Goal: Task Accomplishment & Management: Complete application form

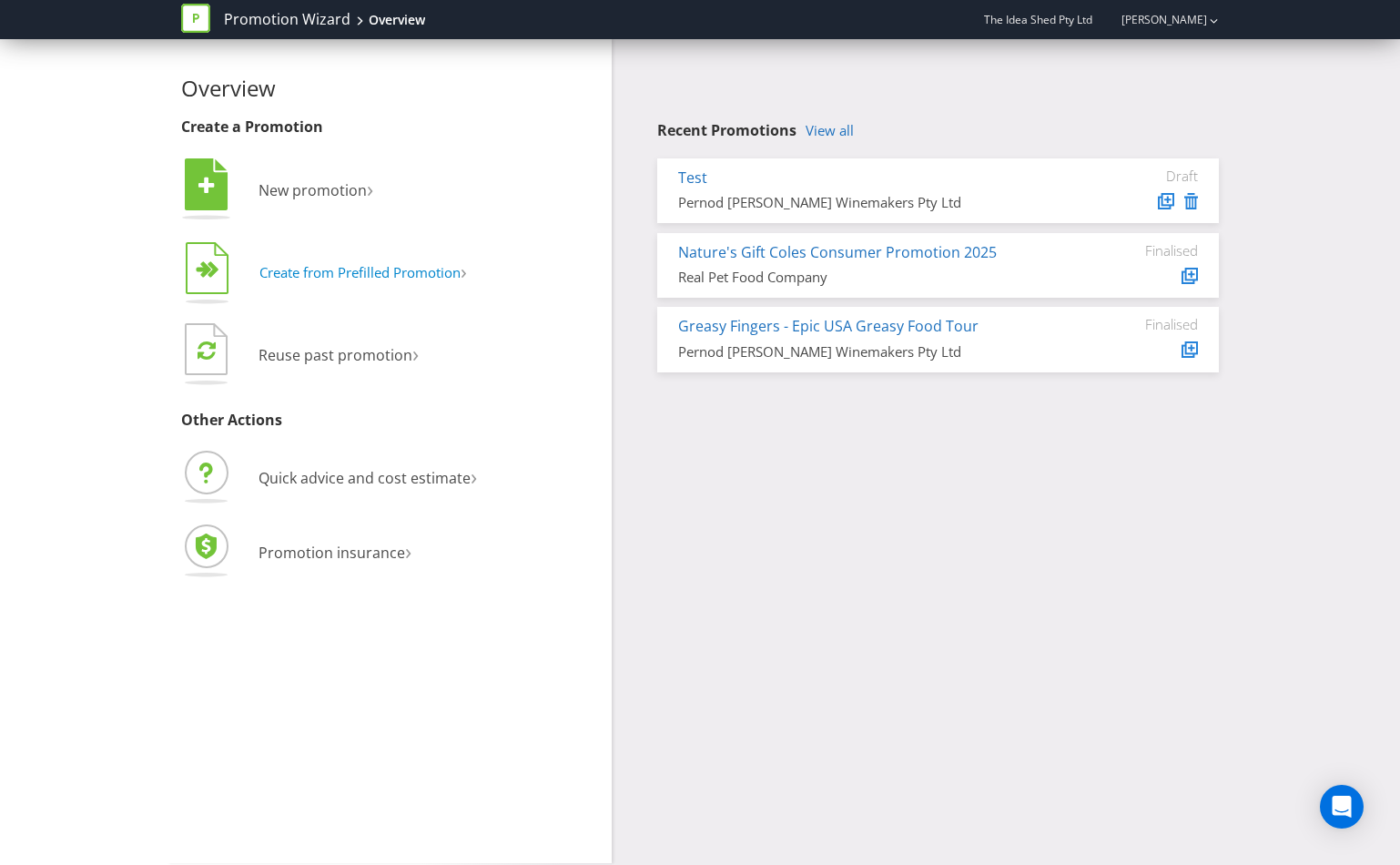
click at [405, 277] on span "Create from Prefilled Promotion" at bounding box center [360, 271] width 201 height 18
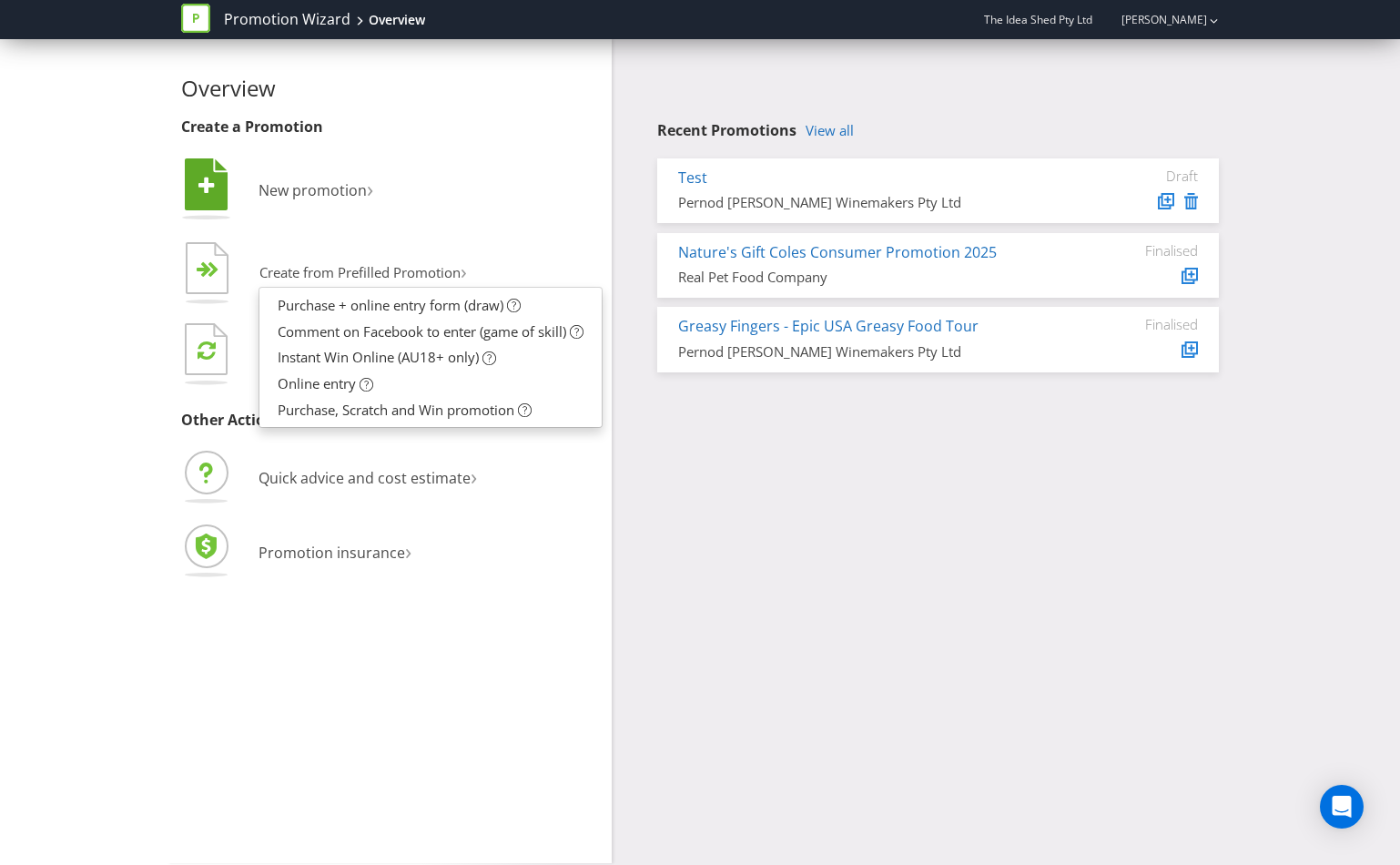
click at [525, 207] on li " New promotion ›" at bounding box center [390, 191] width 417 height 73
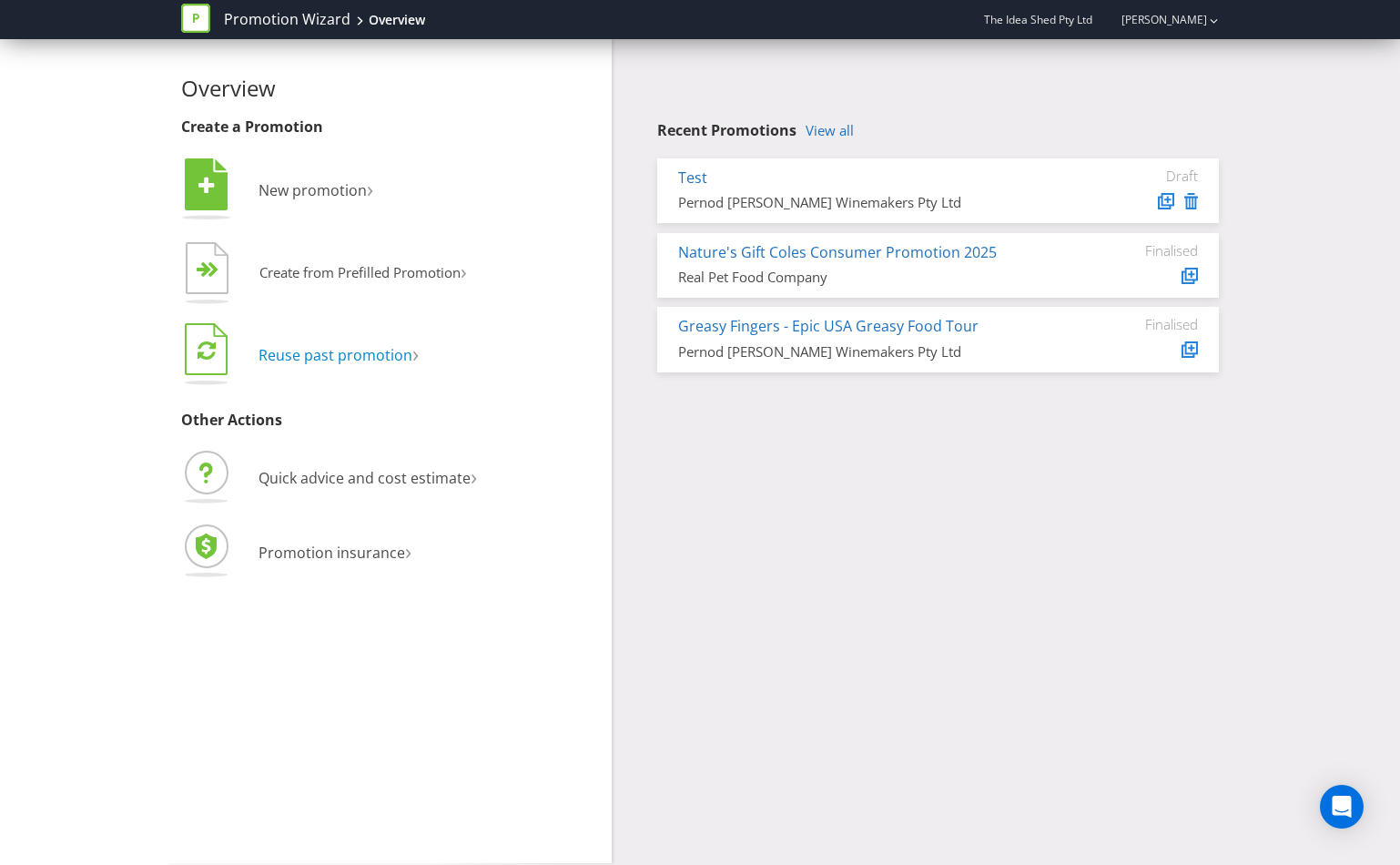
click at [373, 363] on span "Reuse past promotion" at bounding box center [335, 354] width 154 height 20
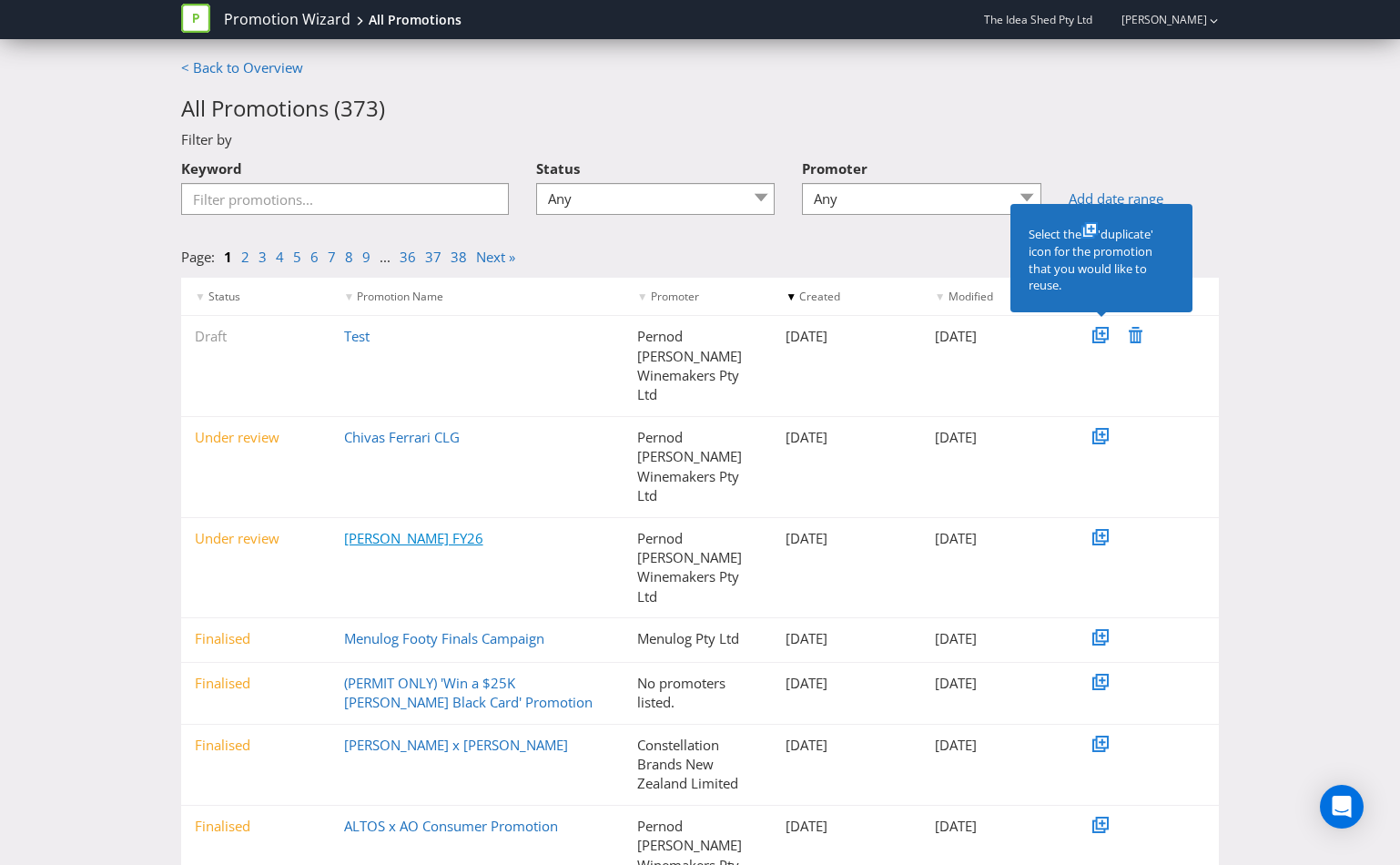
click at [417, 529] on link "[PERSON_NAME] FY26" at bounding box center [413, 538] width 139 height 18
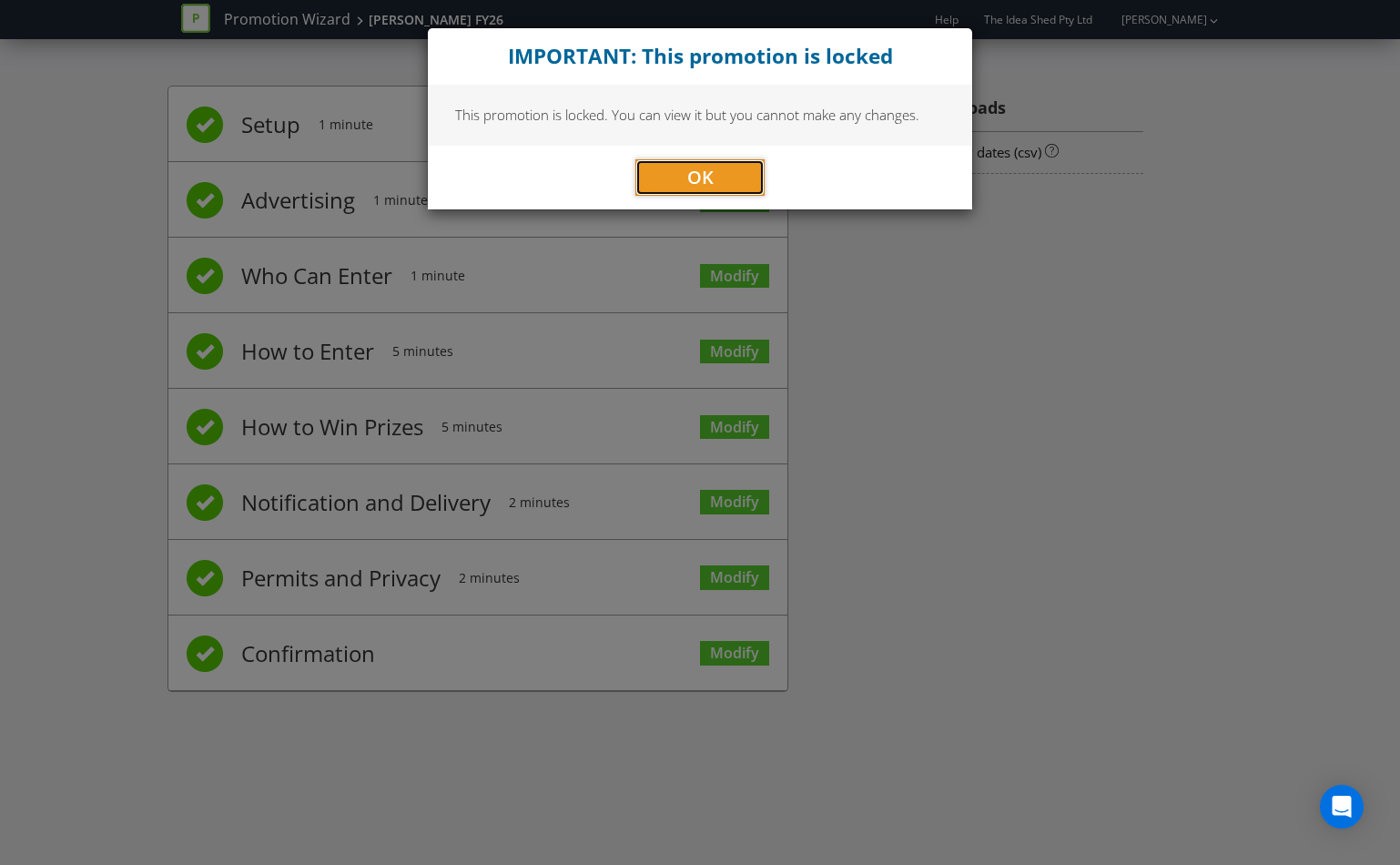
click at [737, 177] on button "OK" at bounding box center [700, 178] width 129 height 37
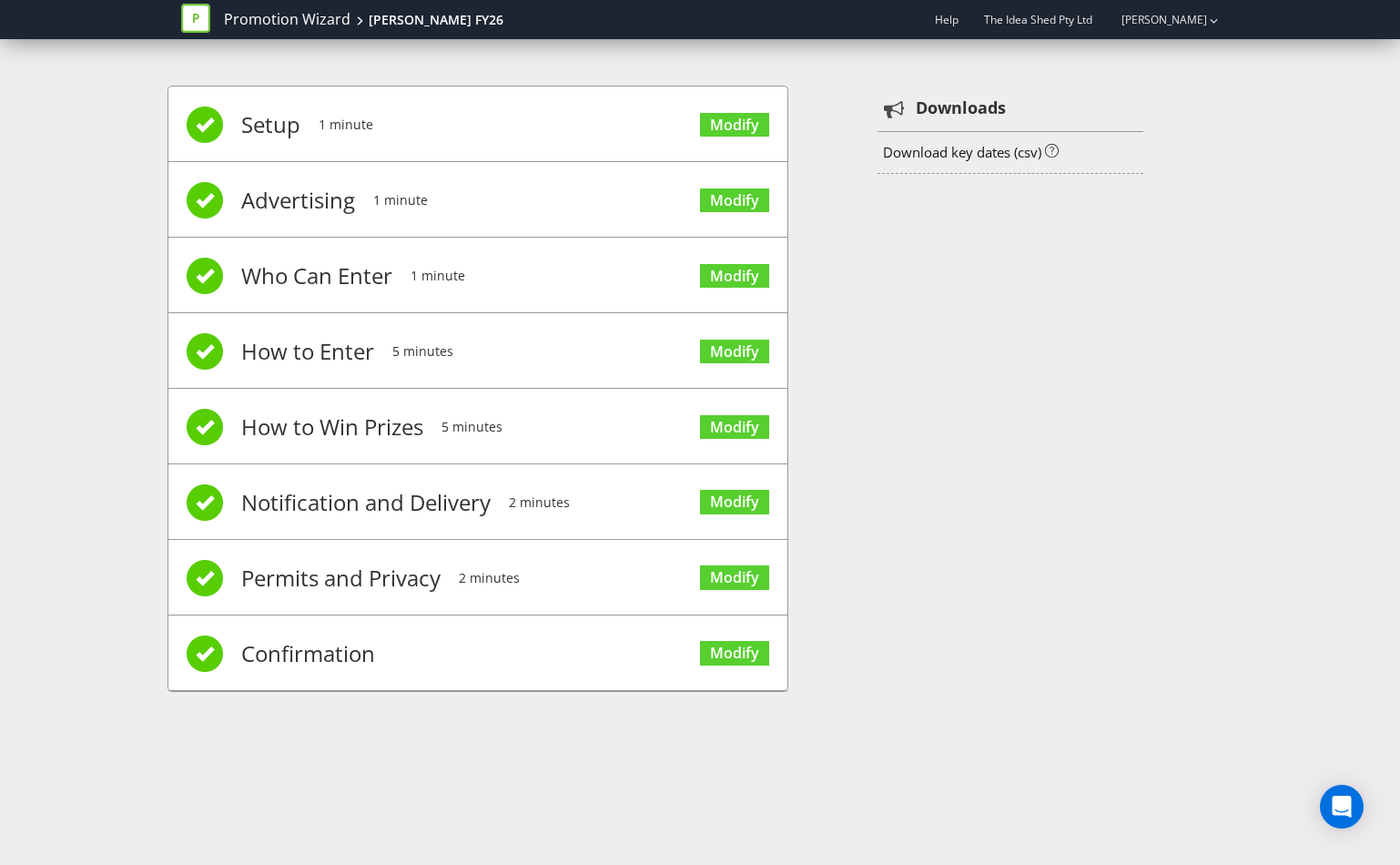
click at [476, 120] on li "Setup 1 minute Modify" at bounding box center [477, 125] width 619 height 75
click at [383, 196] on span "1 minute" at bounding box center [401, 200] width 55 height 72
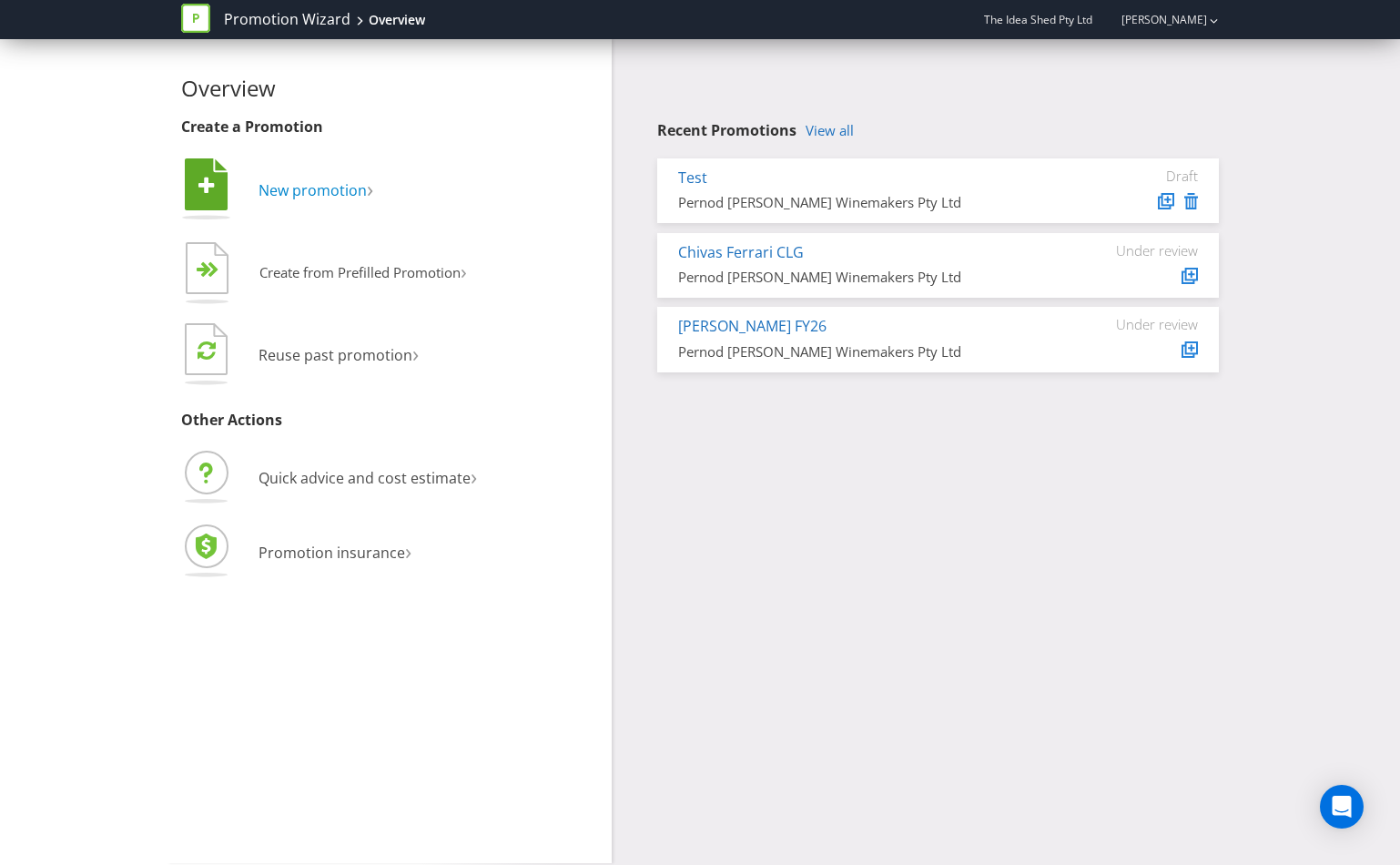
click at [350, 182] on span "New promotion" at bounding box center [313, 190] width 108 height 20
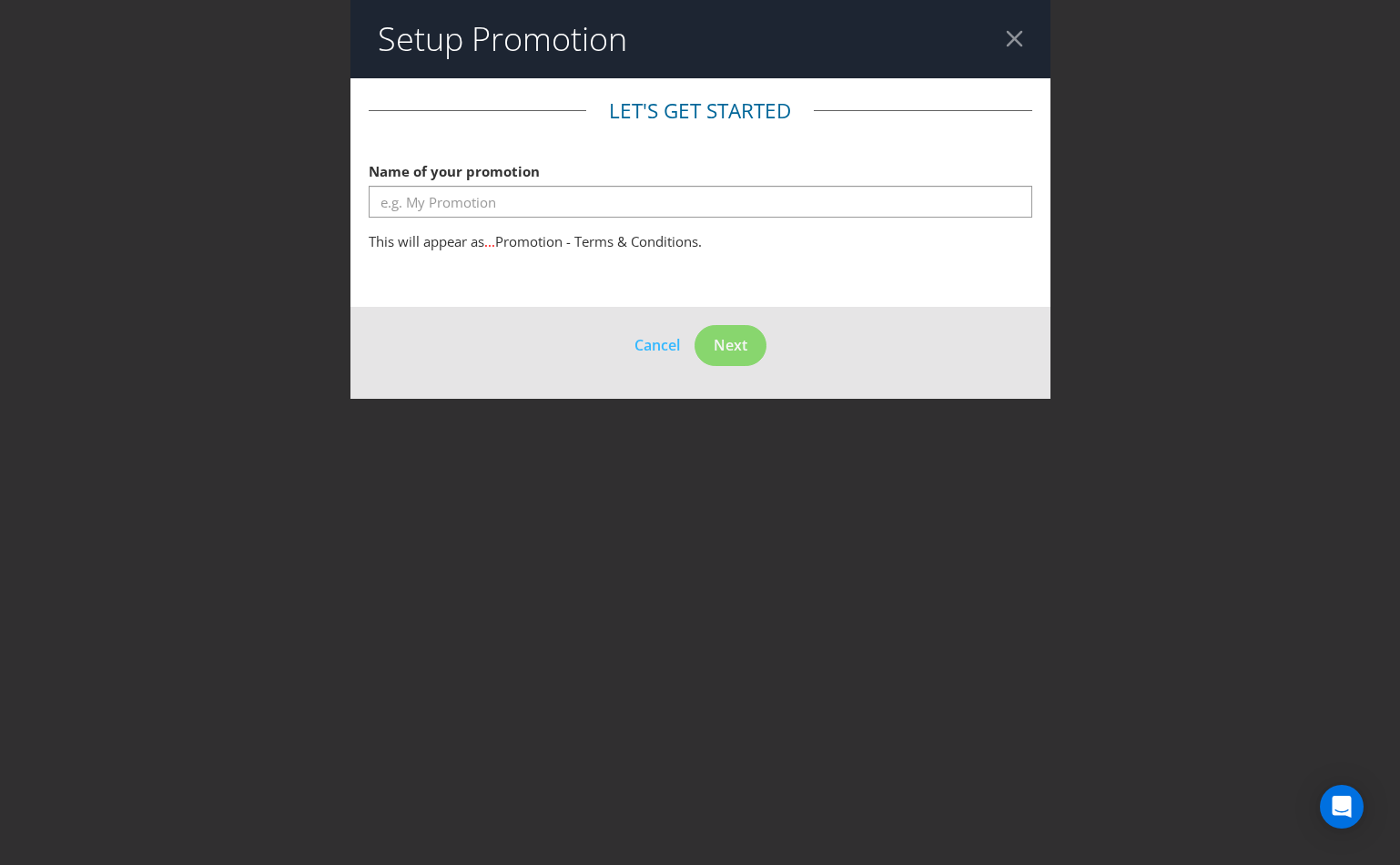
drag, startPoint x: 661, startPoint y: 217, endPoint x: 661, endPoint y: 198, distance: 19.0
click at [661, 217] on div at bounding box center [700, 217] width 663 height 2
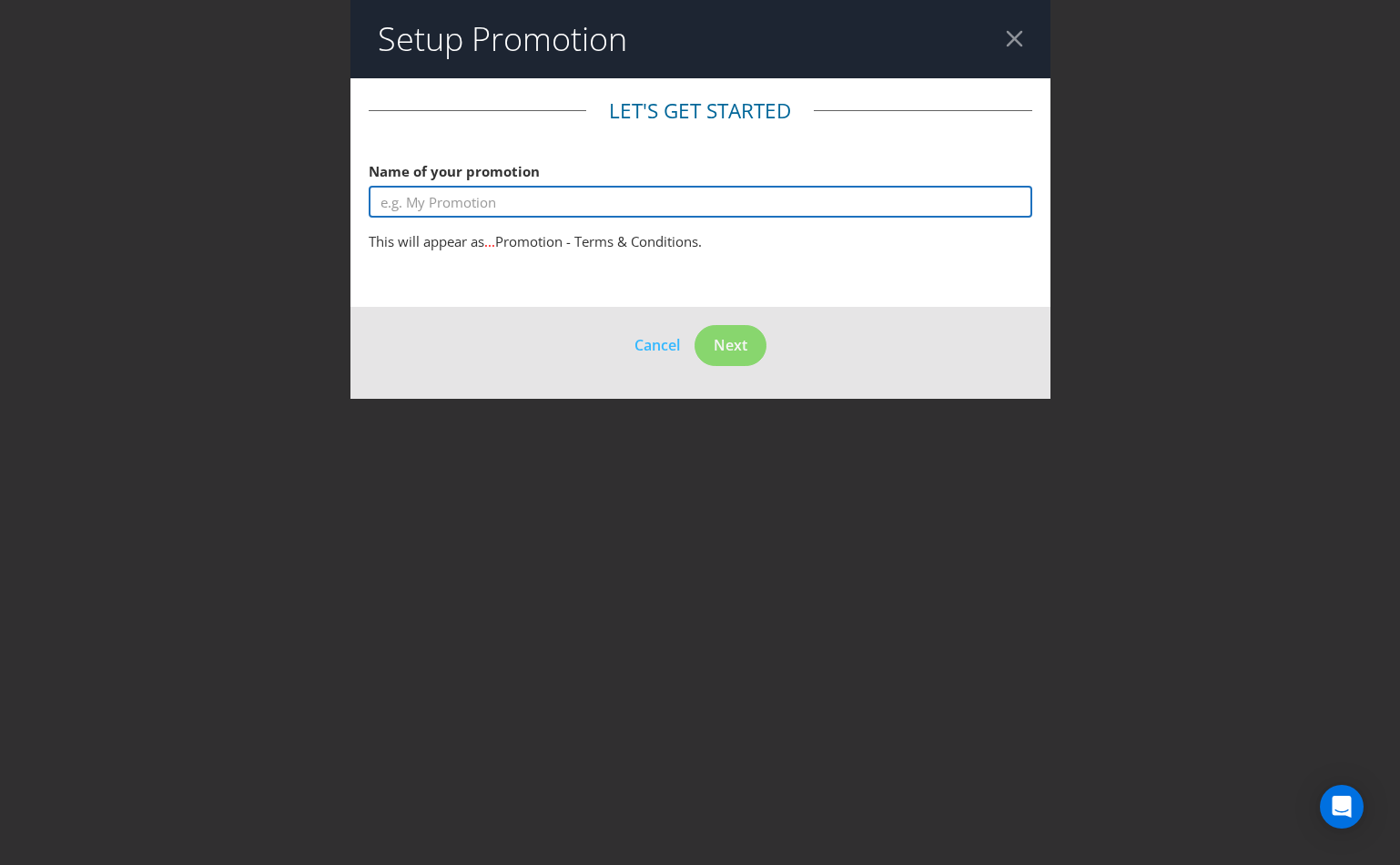
click at [661, 198] on input "text" at bounding box center [700, 201] width 663 height 32
type input "Test Promo"
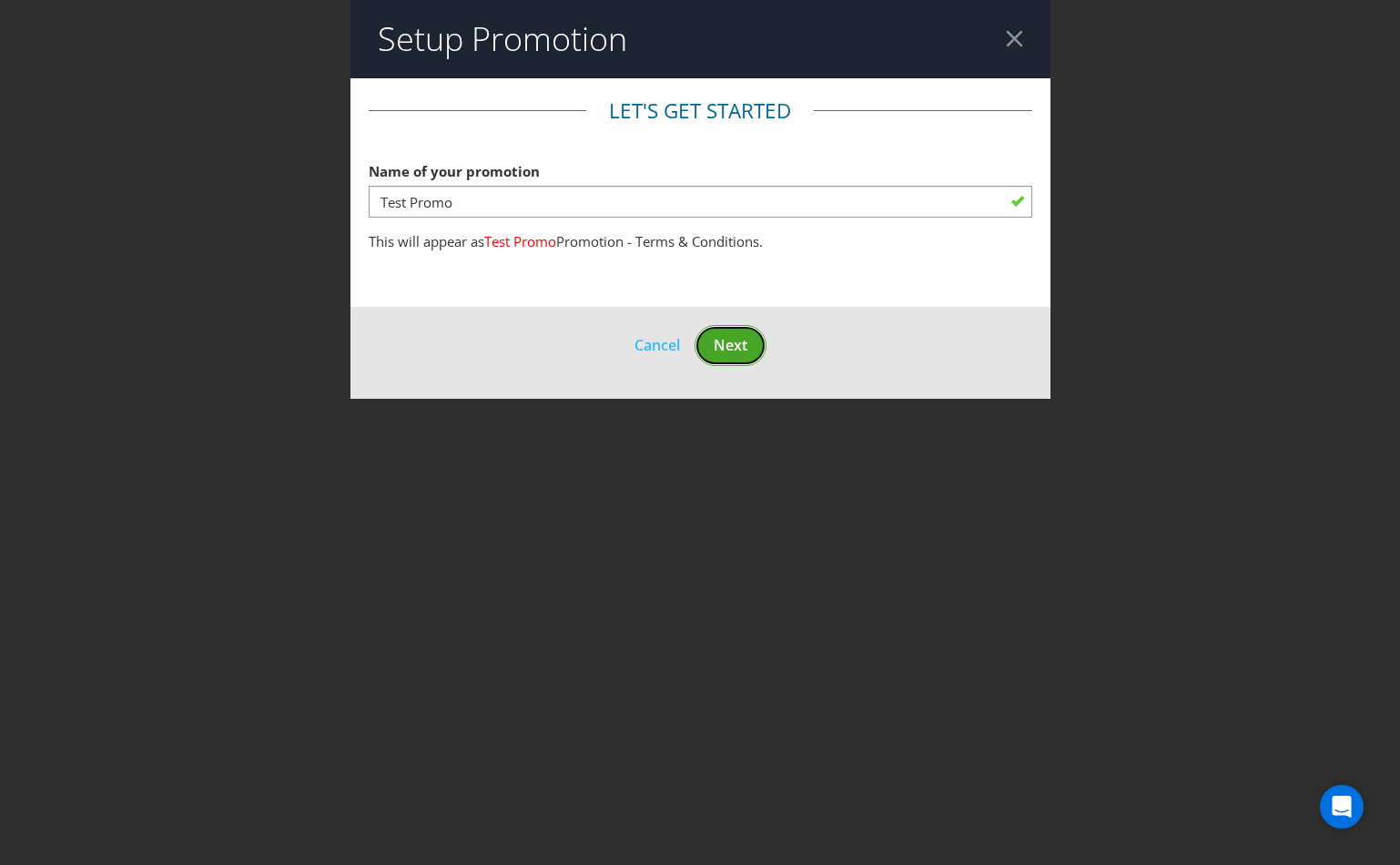
click at [740, 343] on span "Next" at bounding box center [730, 345] width 34 height 20
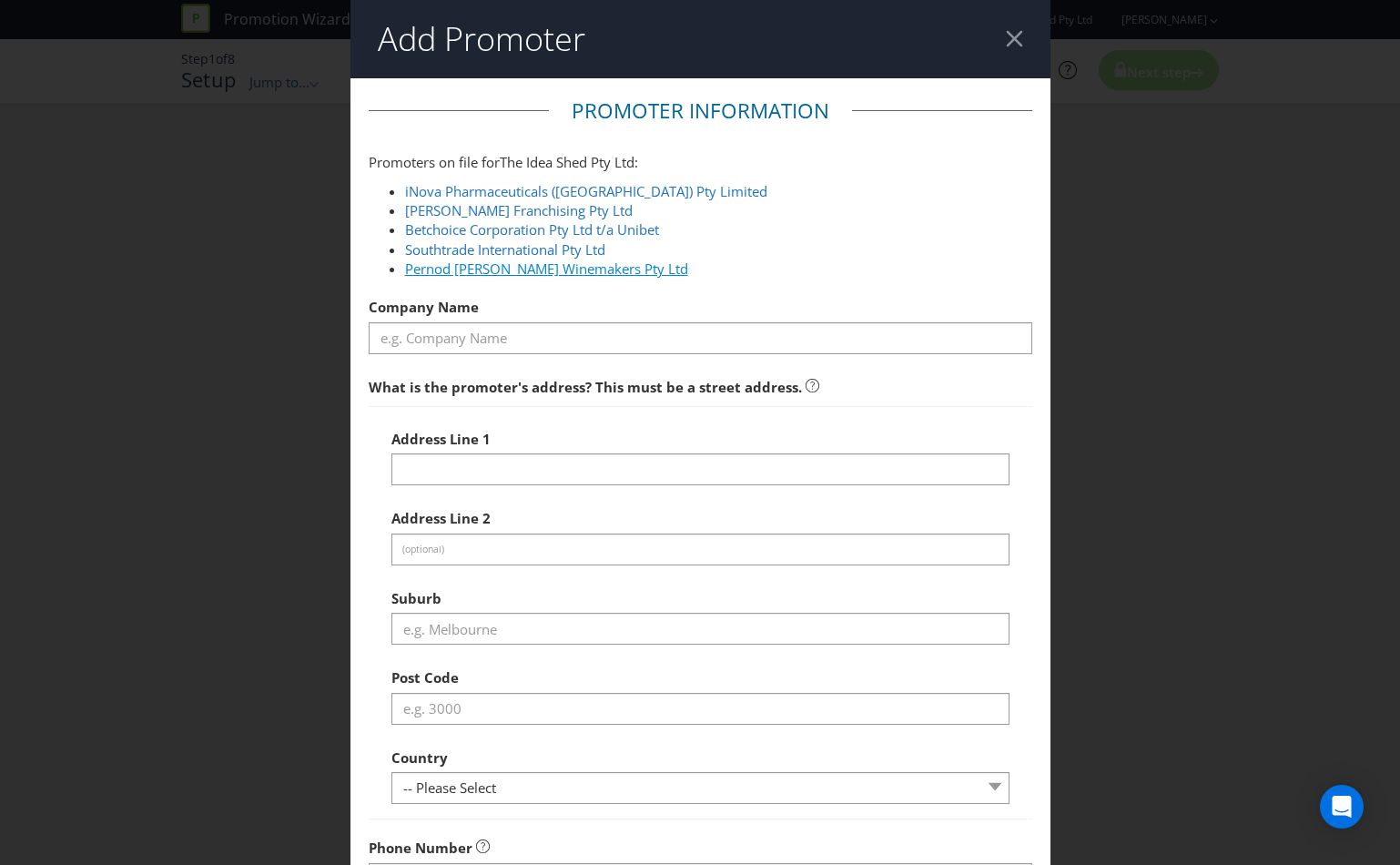
click at [538, 272] on link "Pernod [PERSON_NAME] Winemakers Pty Ltd" at bounding box center [546, 268] width 283 height 18
type input "Pernod [PERSON_NAME] Winemakers Pty Ltd"
type input "[STREET_ADDRESS]"
type input "Barangaroo"
type input "2000"
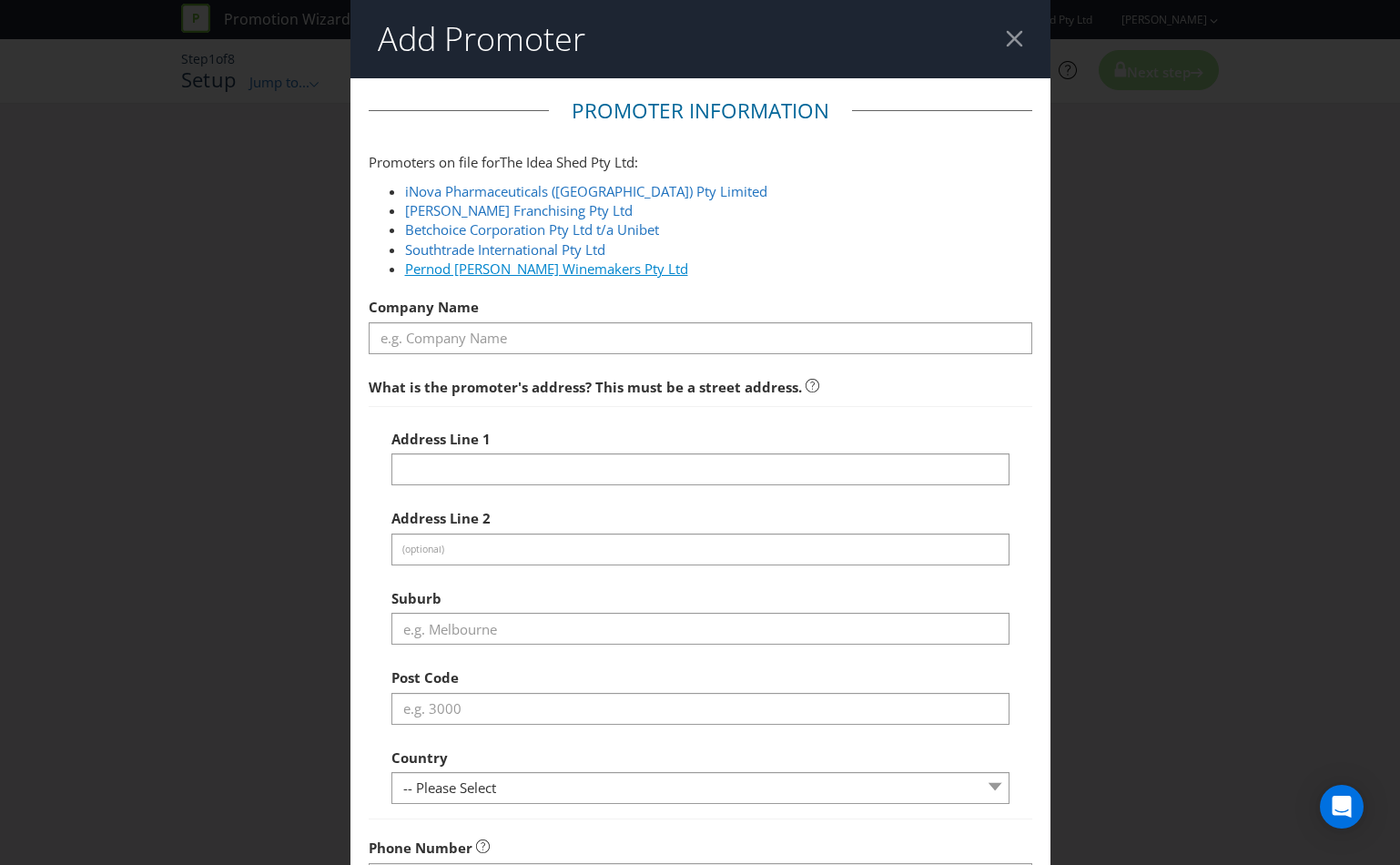
select select "AU"
type input "1800 468 877"
type input "[EMAIL_ADDRESS][DOMAIN_NAME]"
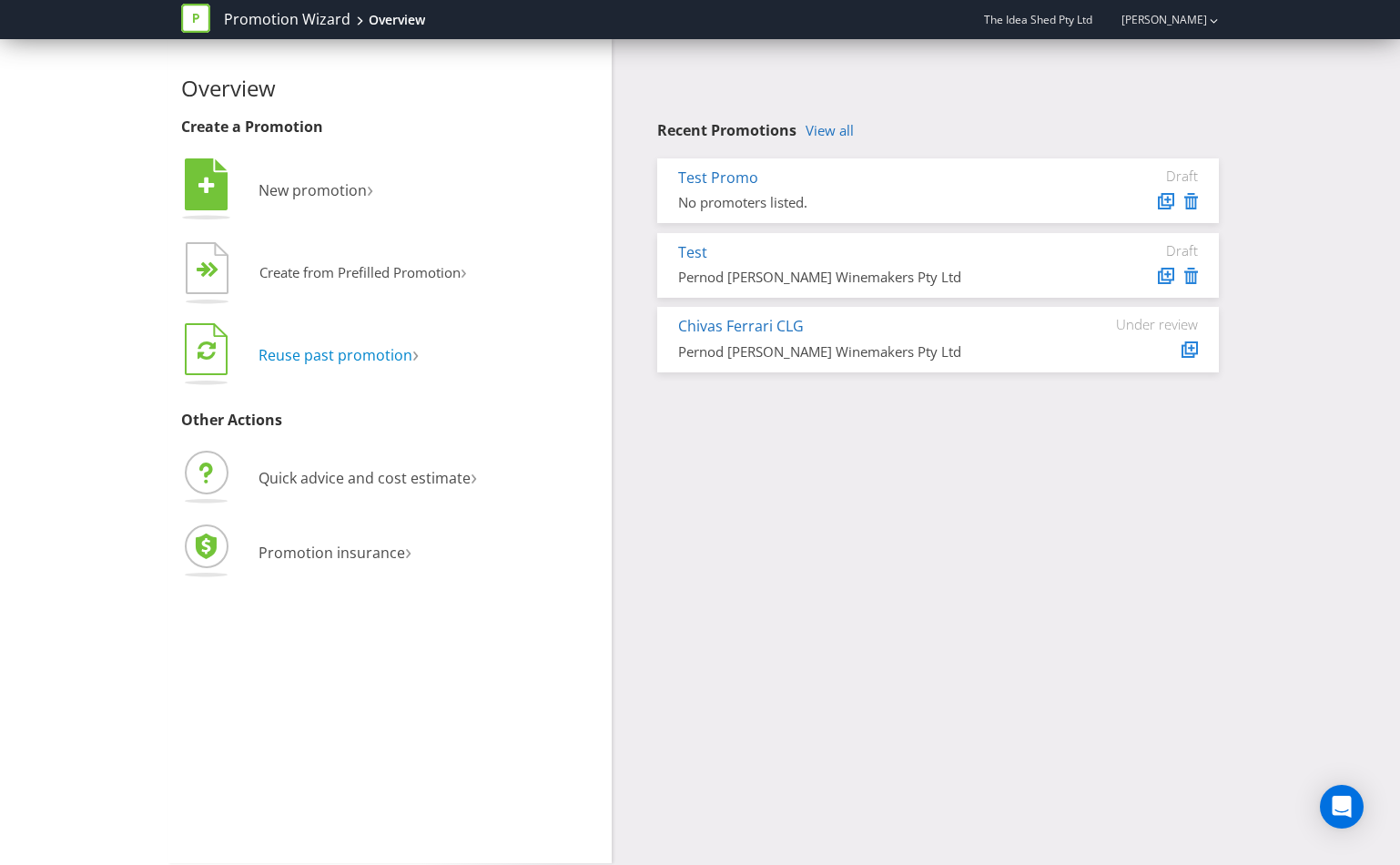
click at [362, 356] on span "Reuse past promotion" at bounding box center [335, 354] width 154 height 20
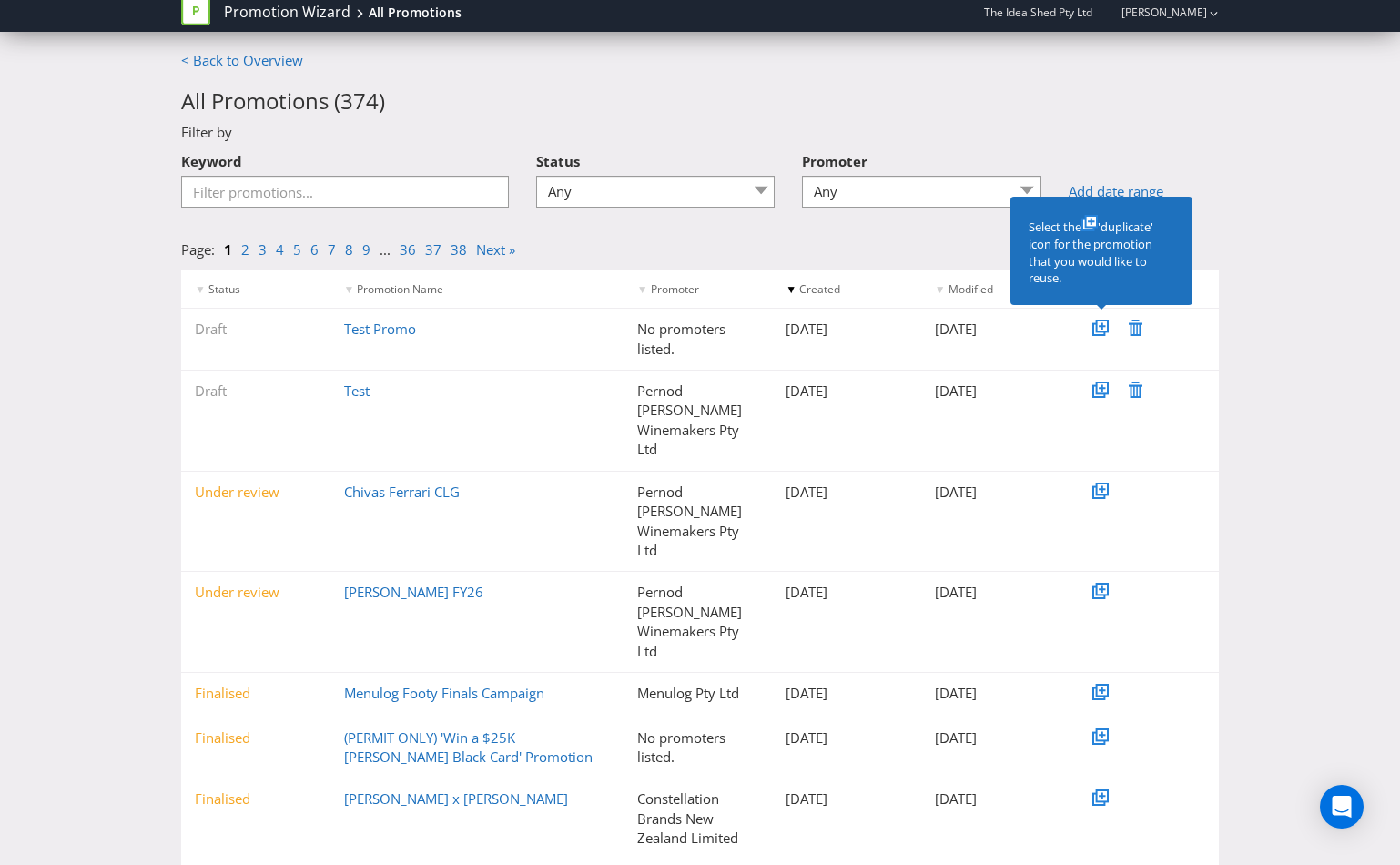
scroll to position [215, 0]
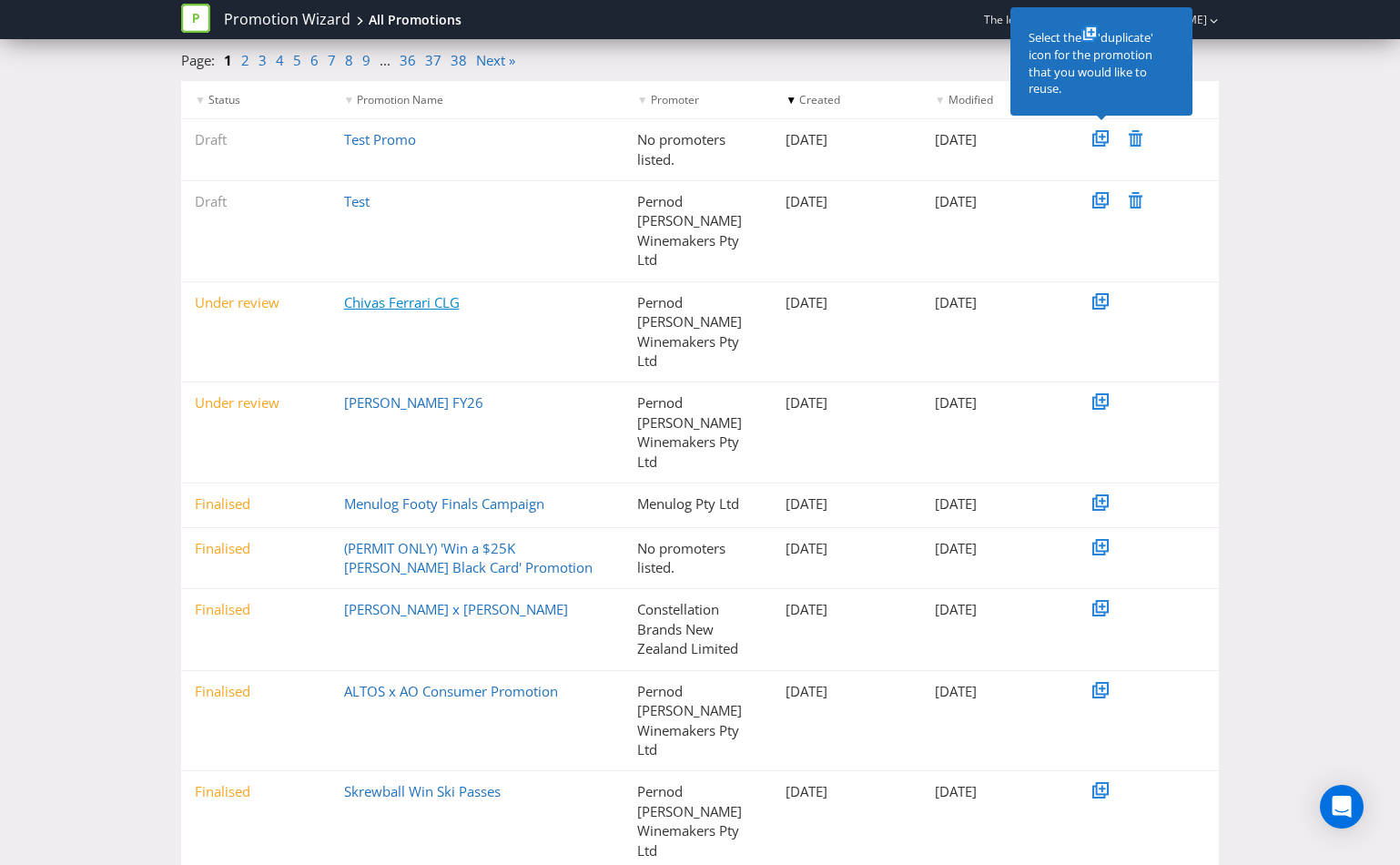
click at [417, 285] on div "Under review Chivas Ferrari CLG Pernod [PERSON_NAME] Winemakers Pty Ltd [DATE] …" at bounding box center [700, 332] width 1038 height 100
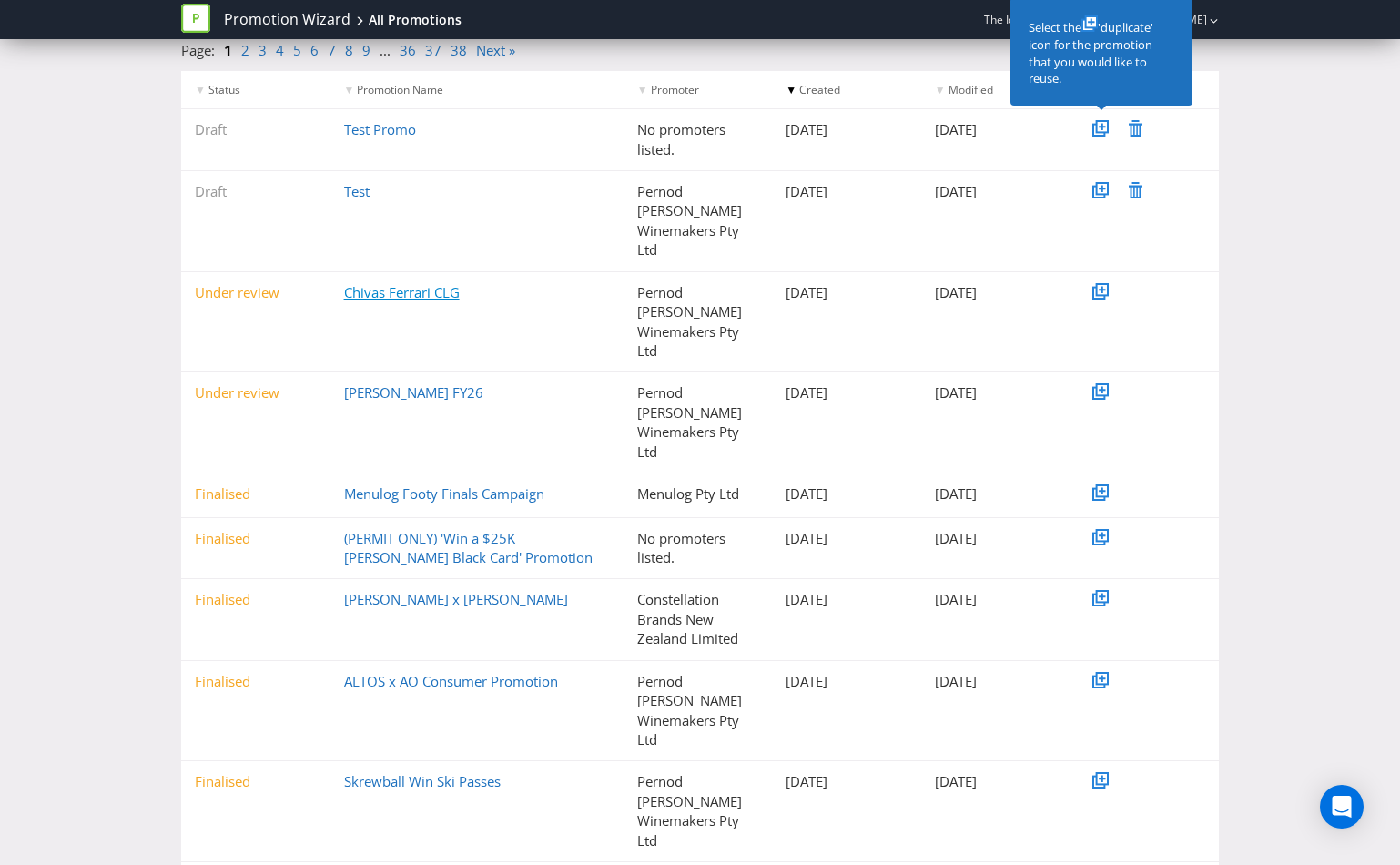
scroll to position [201, 0]
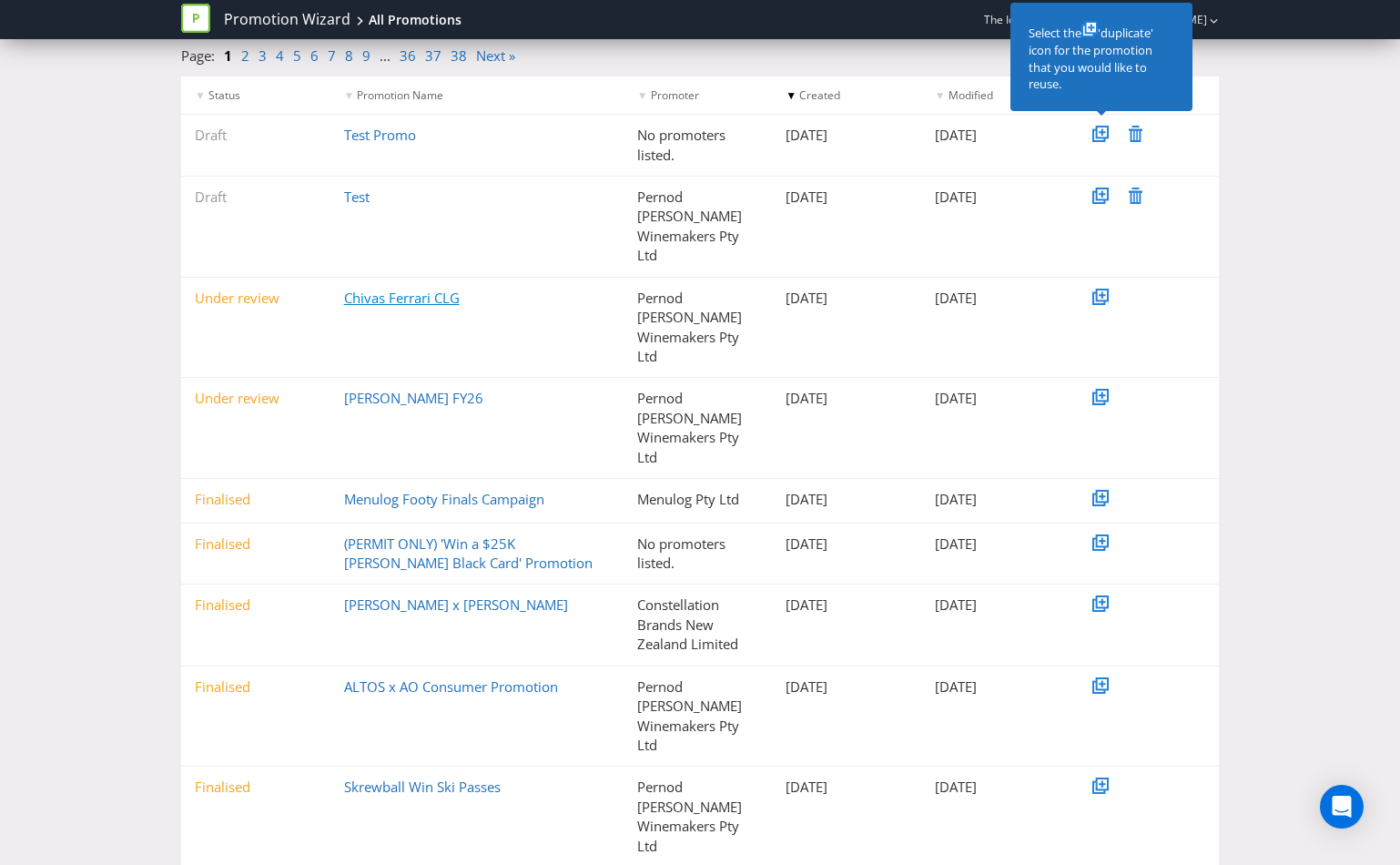
click at [421, 289] on link "Chivas Ferrari CLG" at bounding box center [402, 297] width 116 height 18
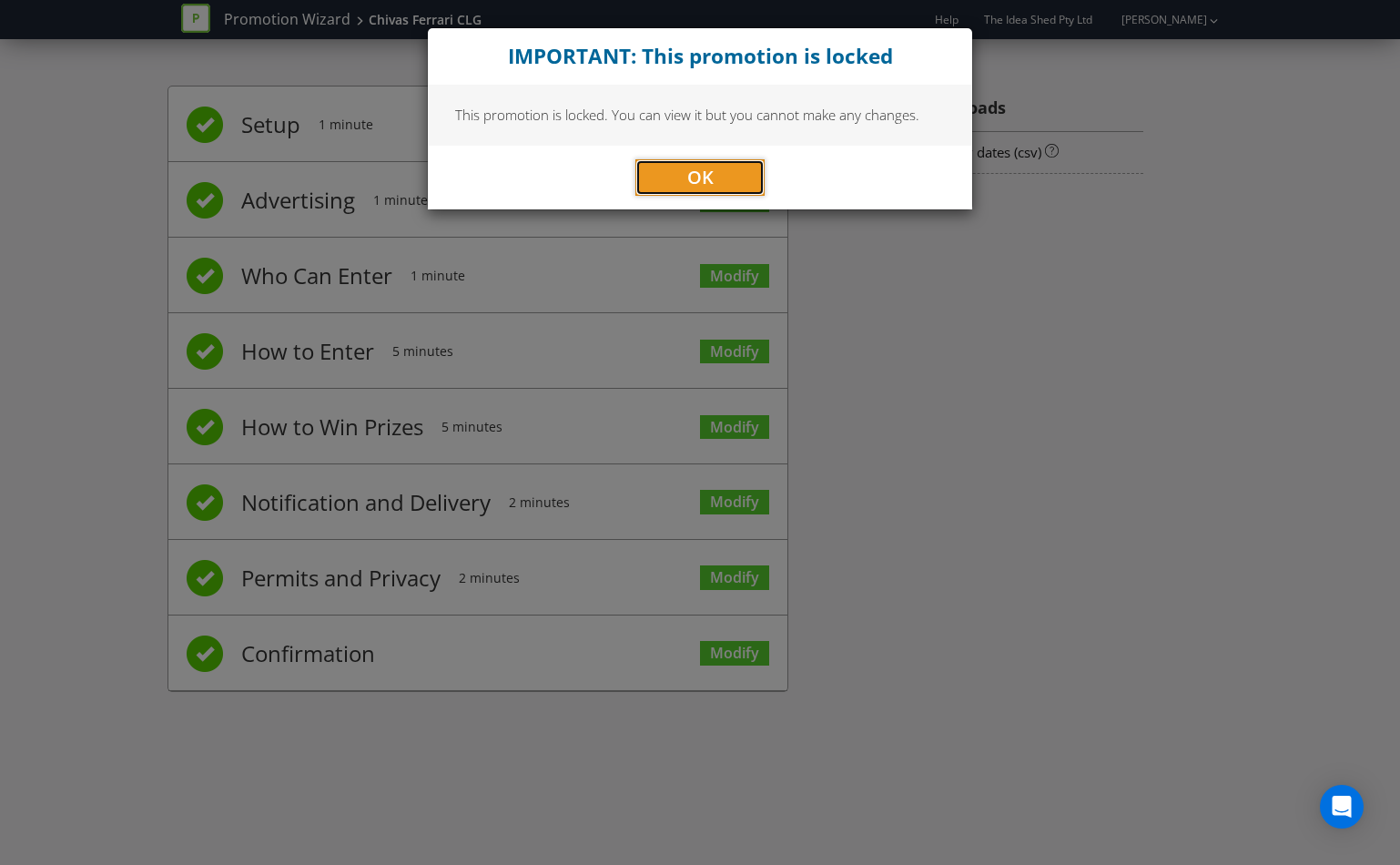
click at [744, 171] on button "OK" at bounding box center [700, 178] width 129 height 37
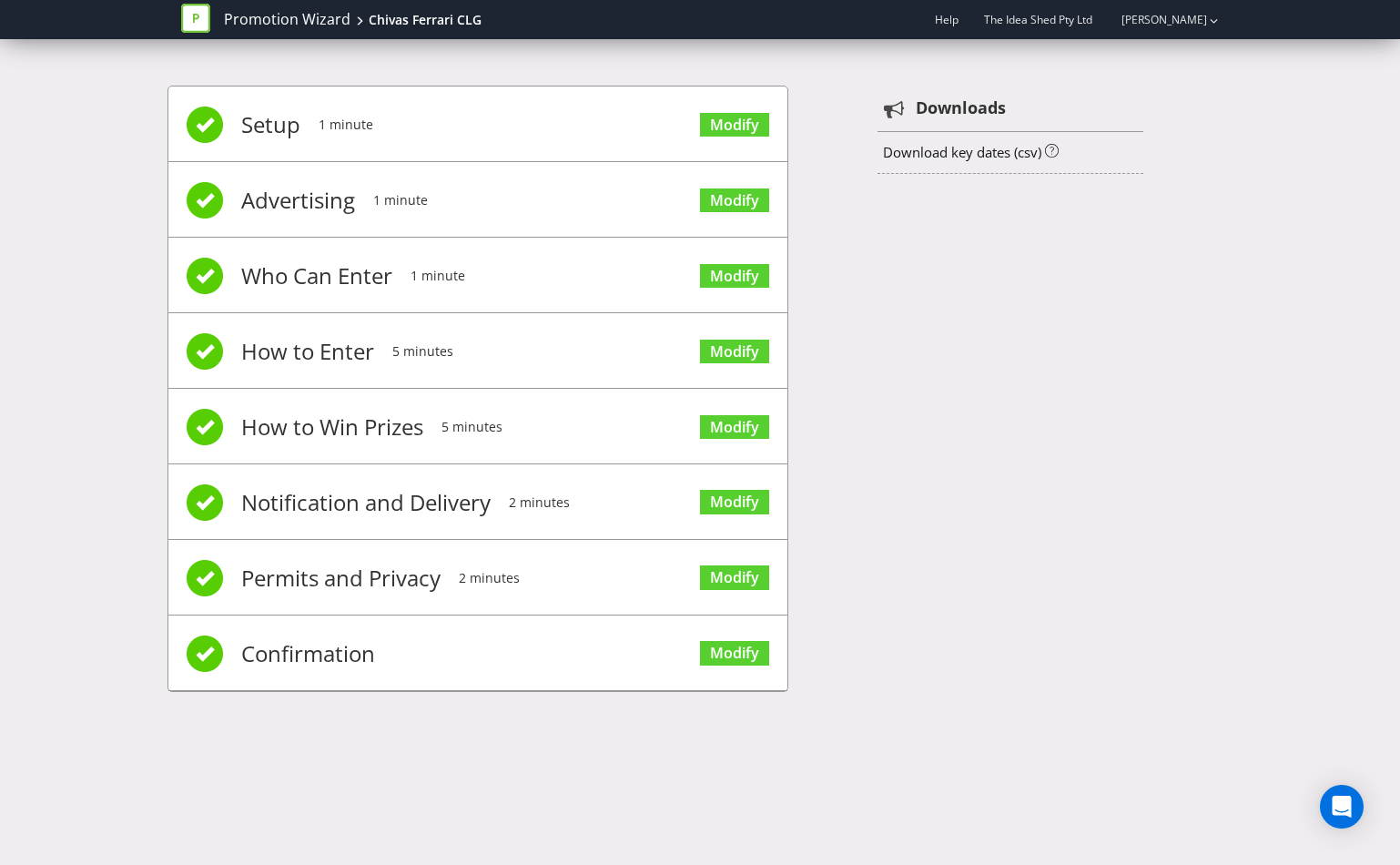
click at [498, 120] on li "Setup 1 minute Modify" at bounding box center [477, 125] width 619 height 75
drag, startPoint x: 364, startPoint y: 132, endPoint x: 261, endPoint y: 116, distance: 104.2
click at [364, 131] on span "1 minute" at bounding box center [346, 124] width 55 height 72
drag, startPoint x: 261, startPoint y: 116, endPoint x: 221, endPoint y: 128, distance: 41.8
click at [256, 119] on span "Setup" at bounding box center [270, 124] width 59 height 72
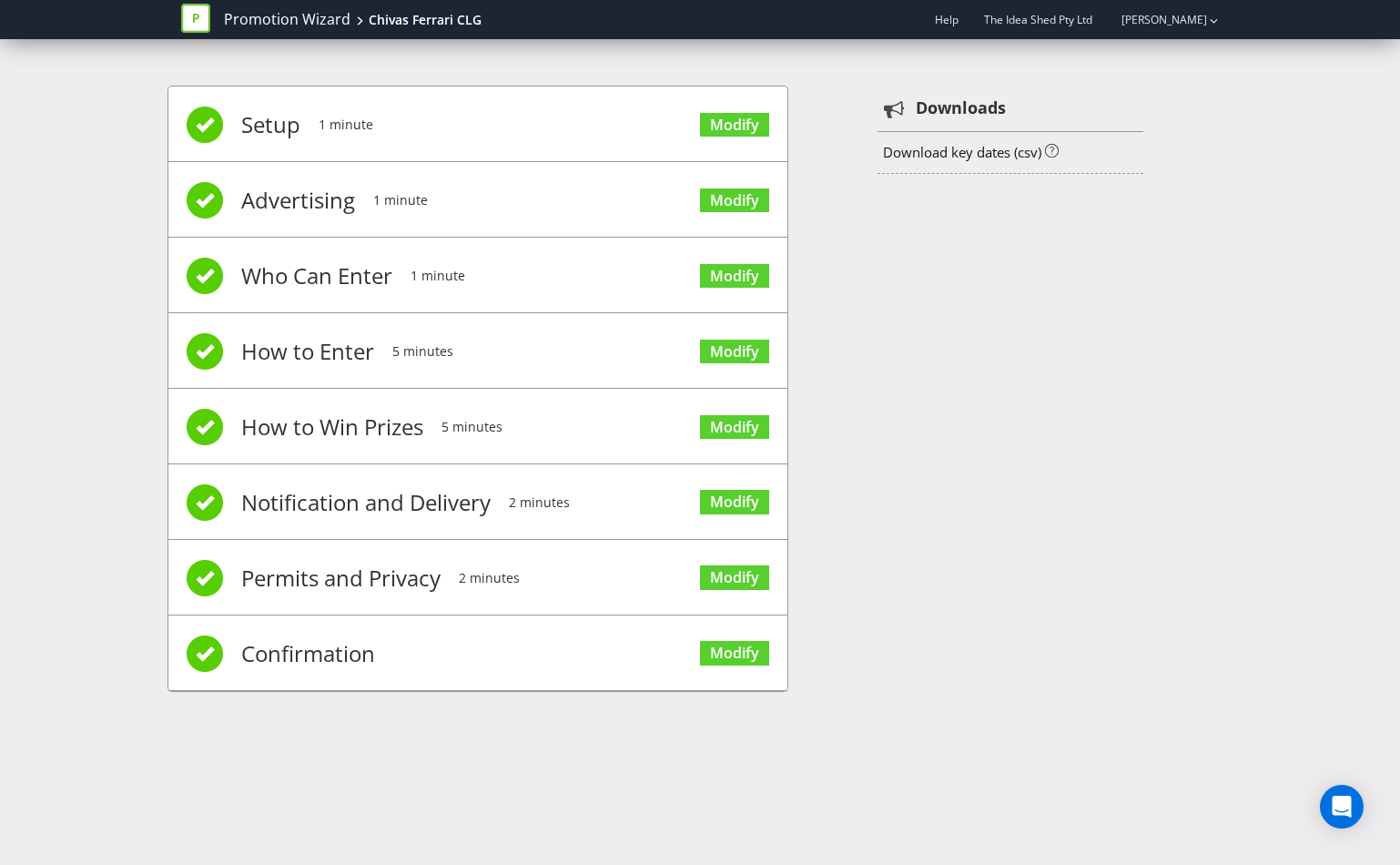
click at [209, 127] on span at bounding box center [205, 125] width 37 height 37
click at [750, 127] on link "Modify" at bounding box center [735, 125] width 70 height 24
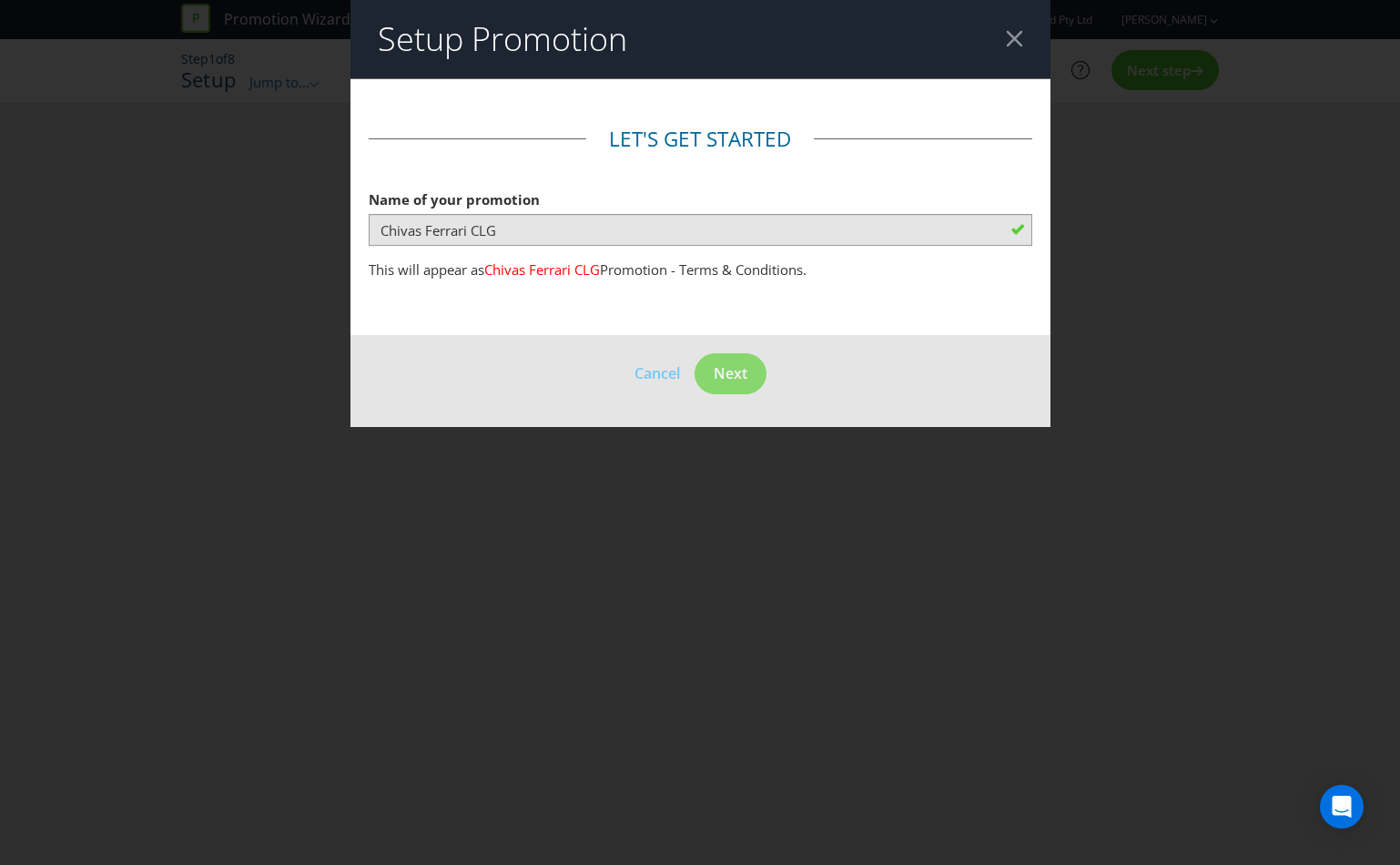
click at [1020, 40] on div at bounding box center [1015, 39] width 17 height 17
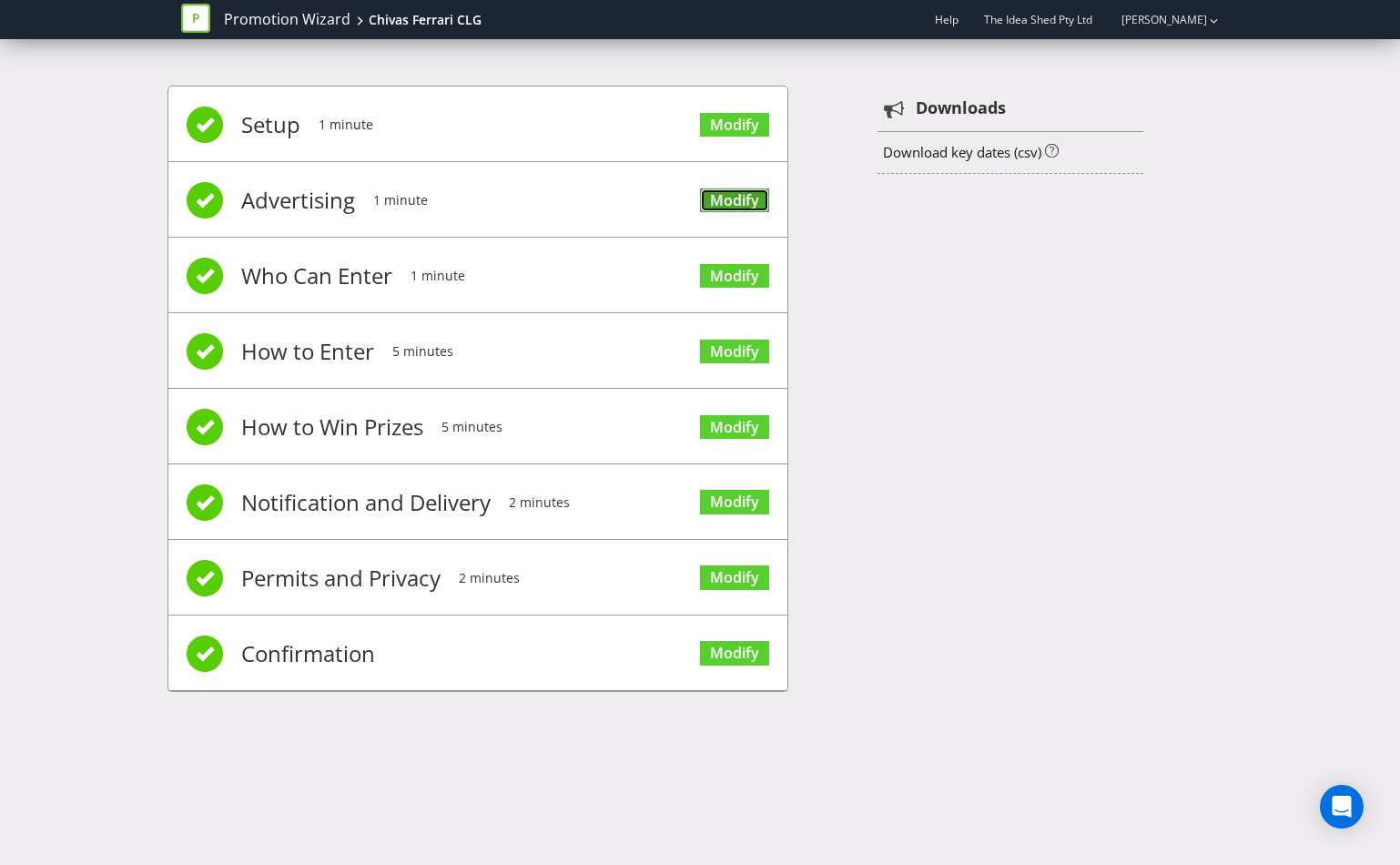
click at [732, 197] on link "Modify" at bounding box center [735, 200] width 70 height 24
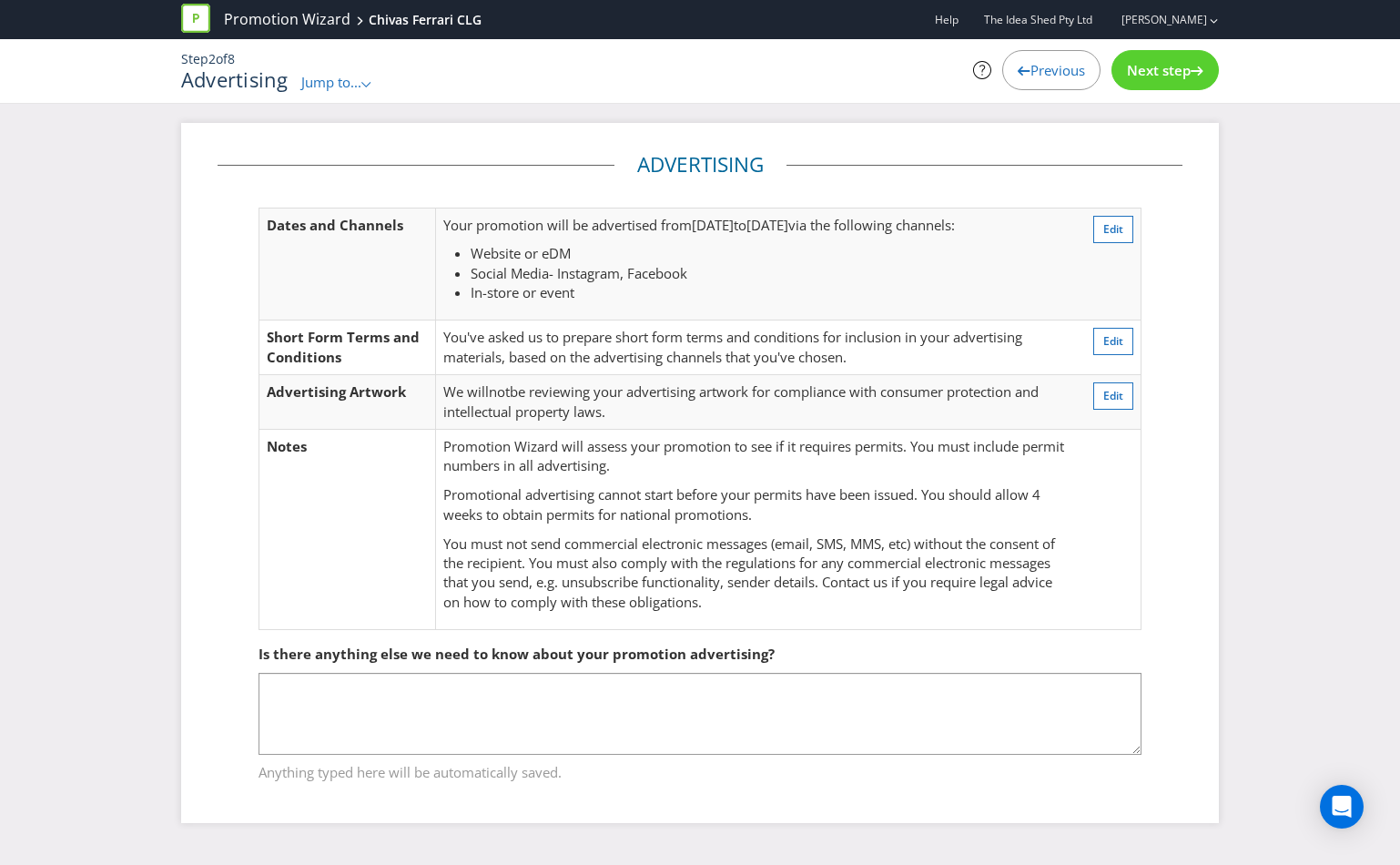
click at [1153, 61] on span "Next step" at bounding box center [1159, 70] width 64 height 18
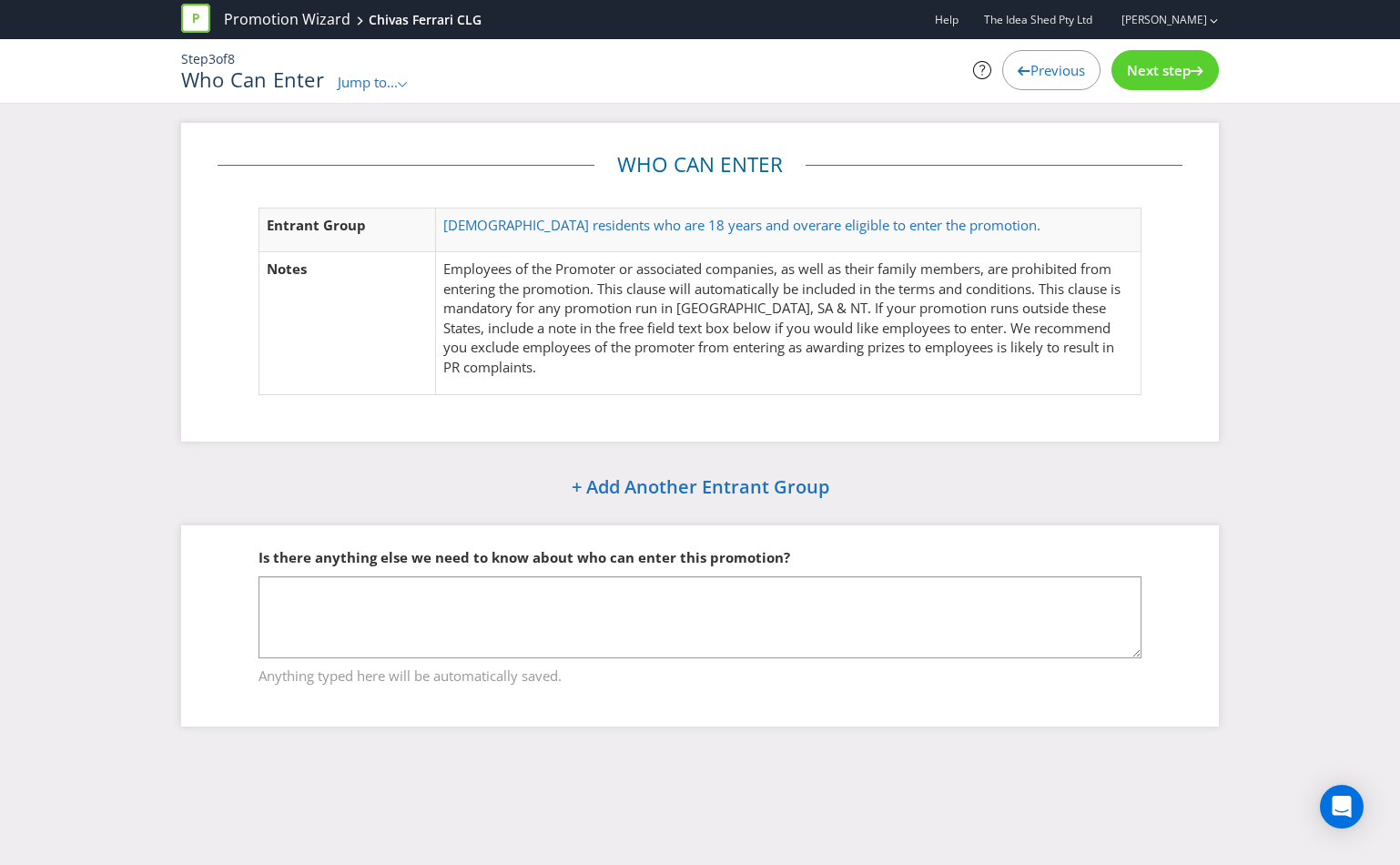
click at [1139, 69] on span "Next step" at bounding box center [1159, 70] width 64 height 18
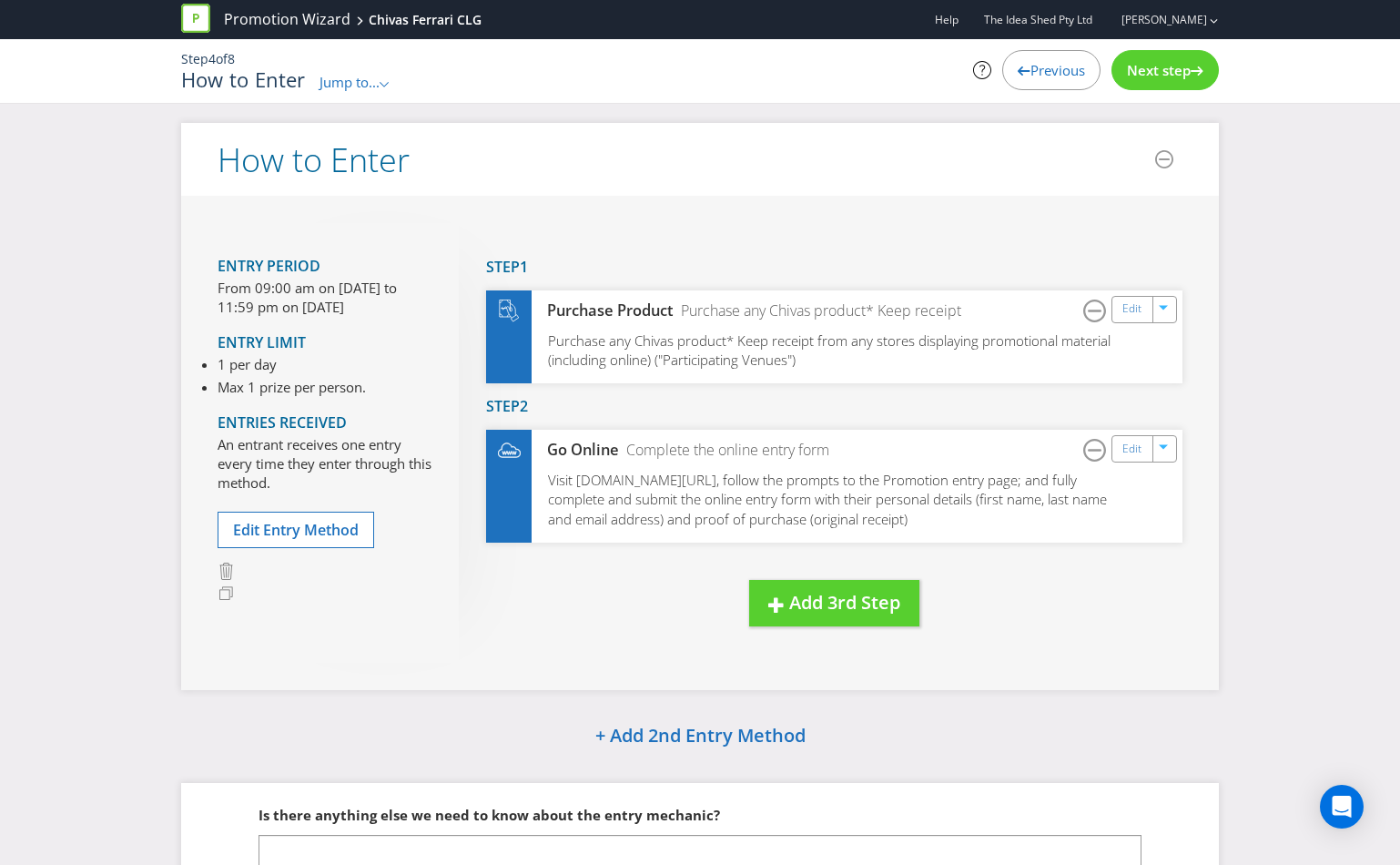
click at [1144, 88] on div "Next step" at bounding box center [1164, 70] width 107 height 40
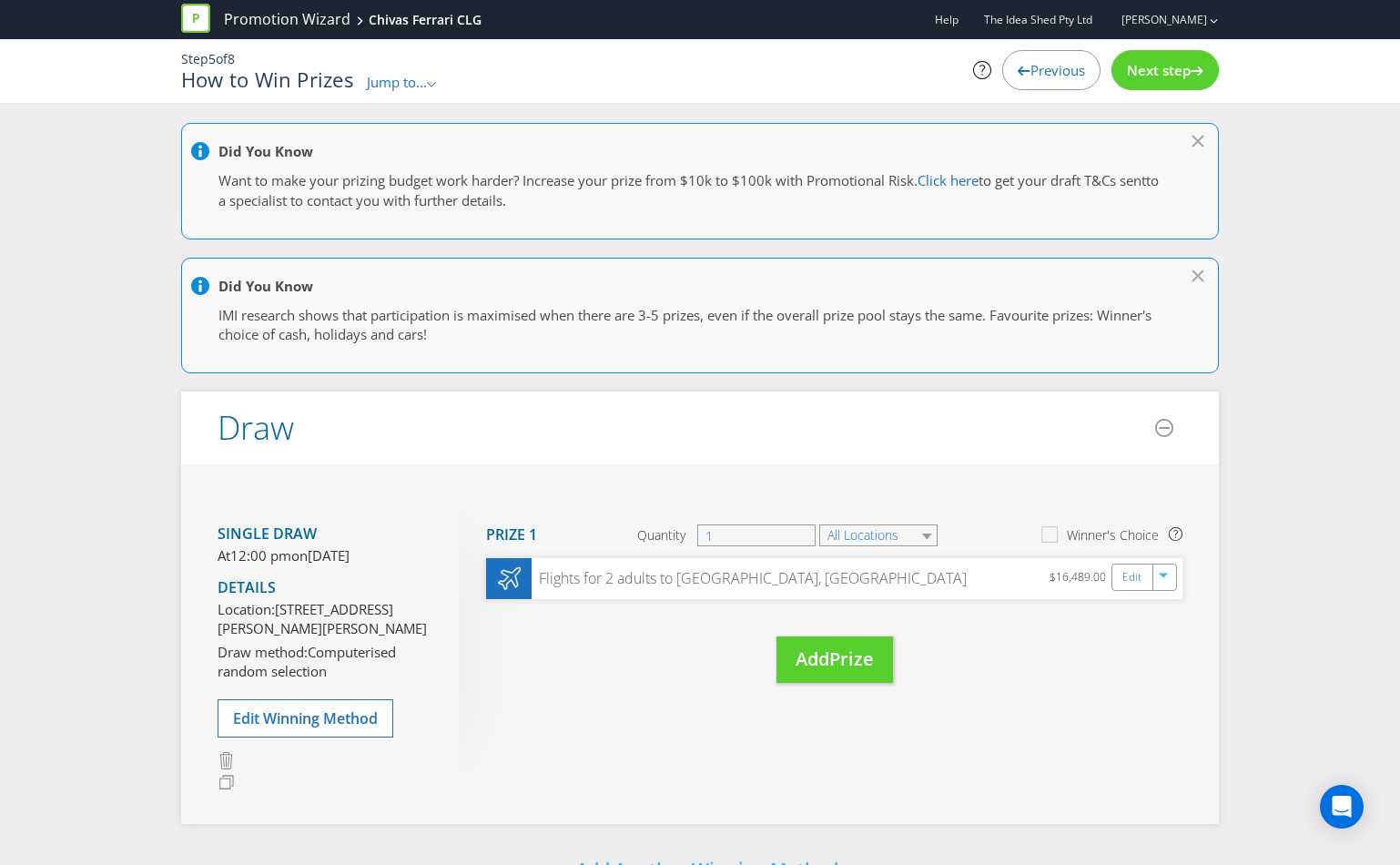
click at [1210, 70] on div "Next step" at bounding box center [1164, 70] width 107 height 40
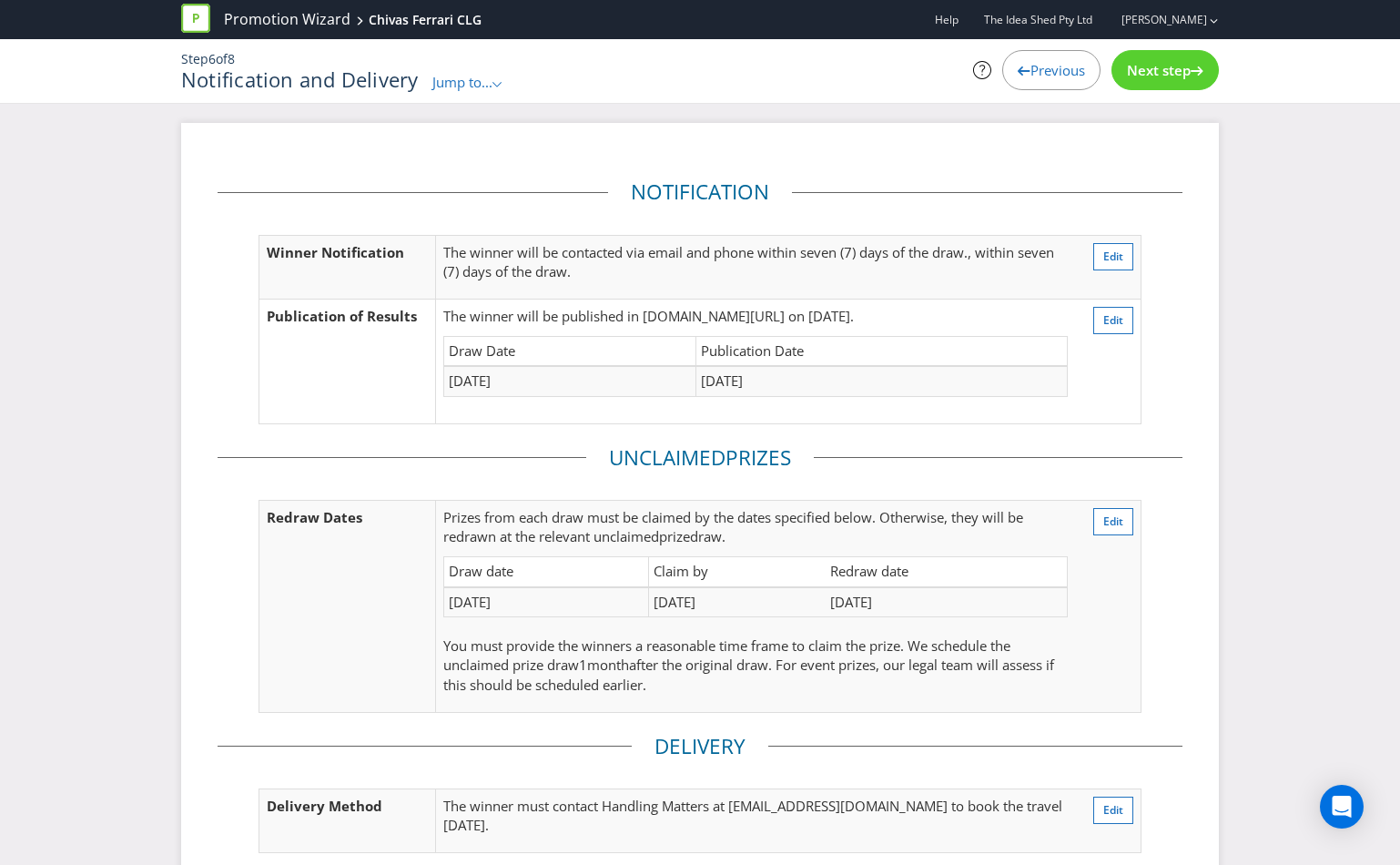
click at [1210, 70] on div "Next step" at bounding box center [1164, 70] width 107 height 40
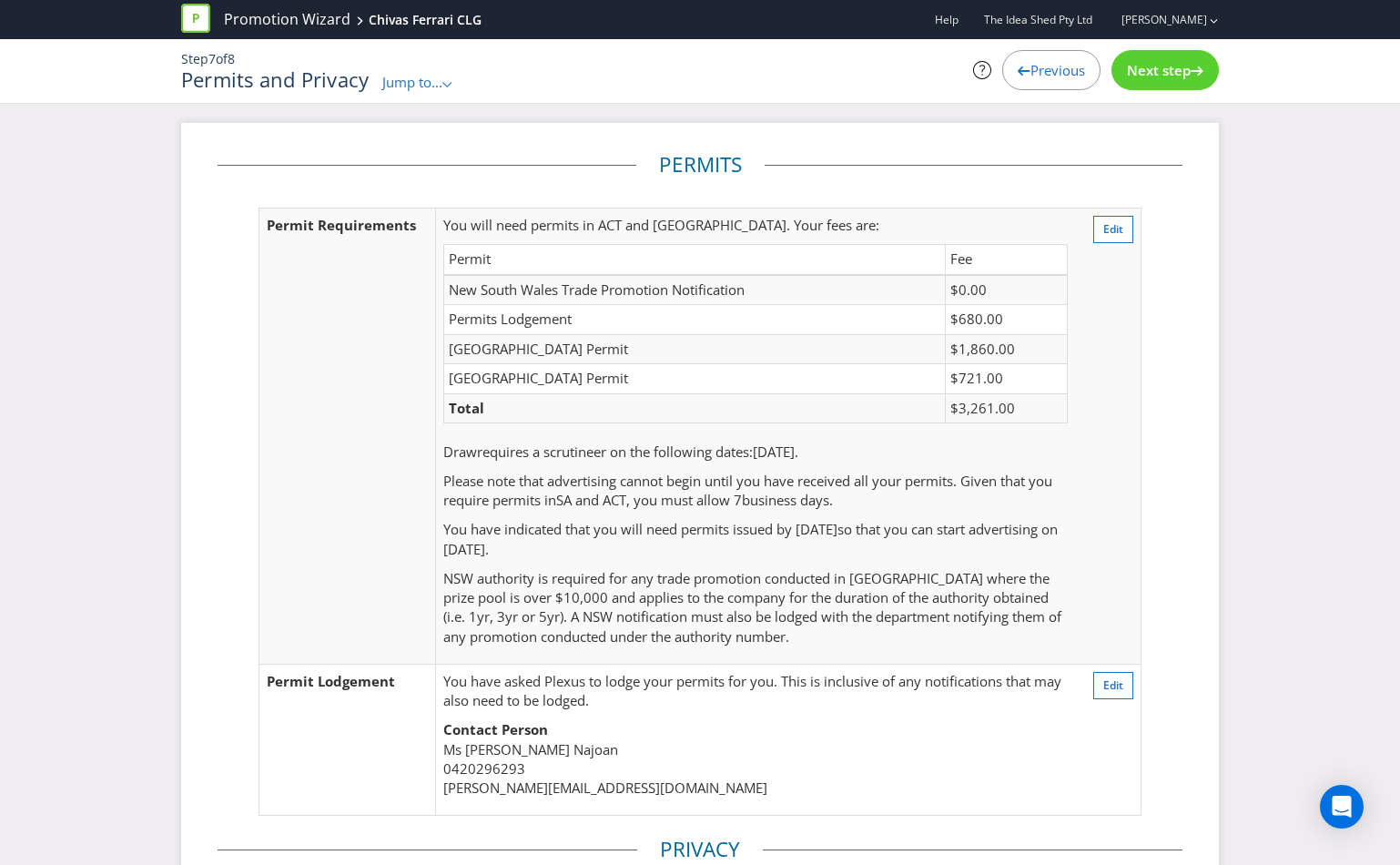
click at [1210, 70] on div "Next step" at bounding box center [1164, 70] width 107 height 40
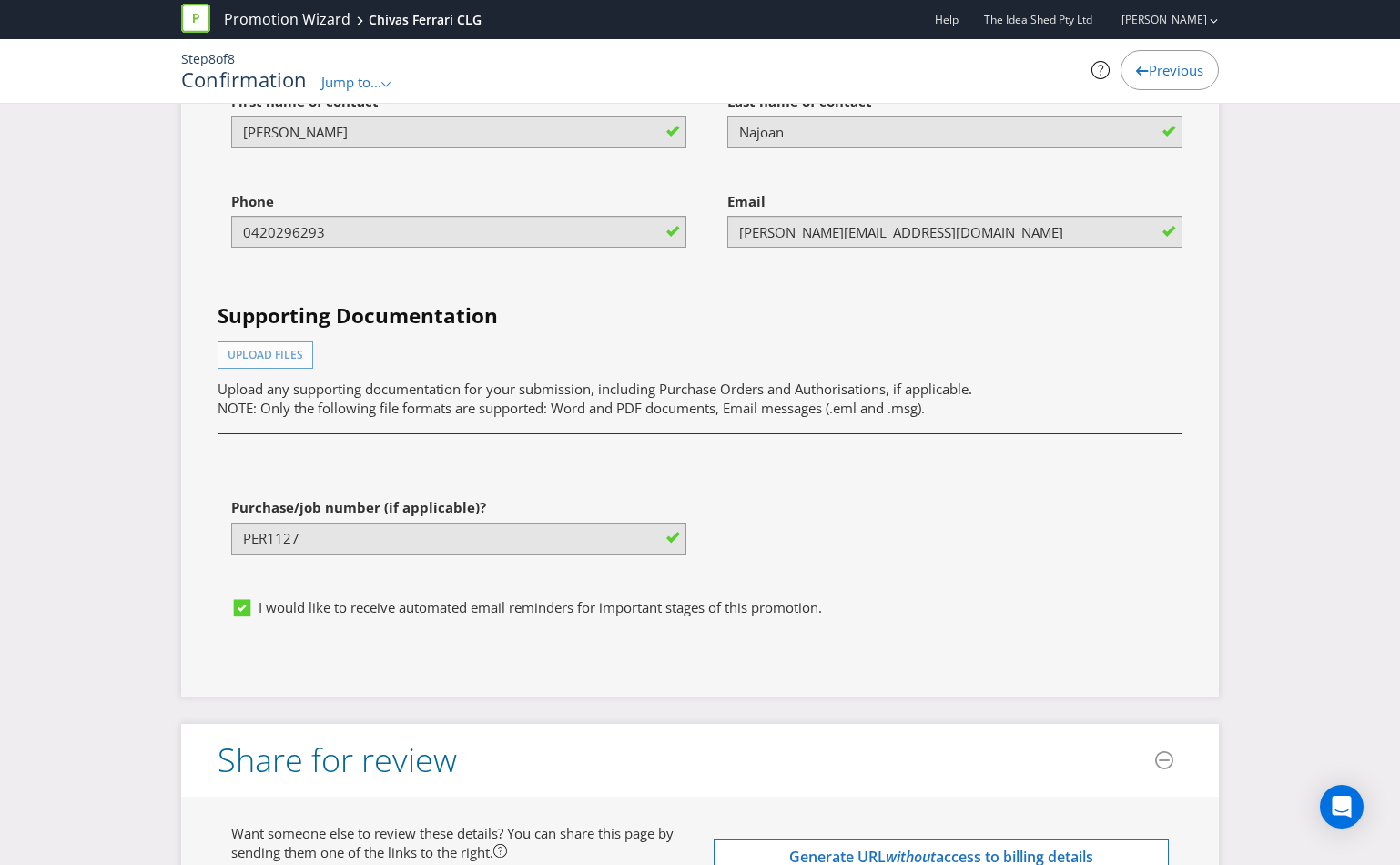
scroll to position [6141, 0]
click at [739, 274] on div "Email [PERSON_NAME][EMAIL_ADDRESS][DOMAIN_NAME]" at bounding box center [948, 233] width 496 height 100
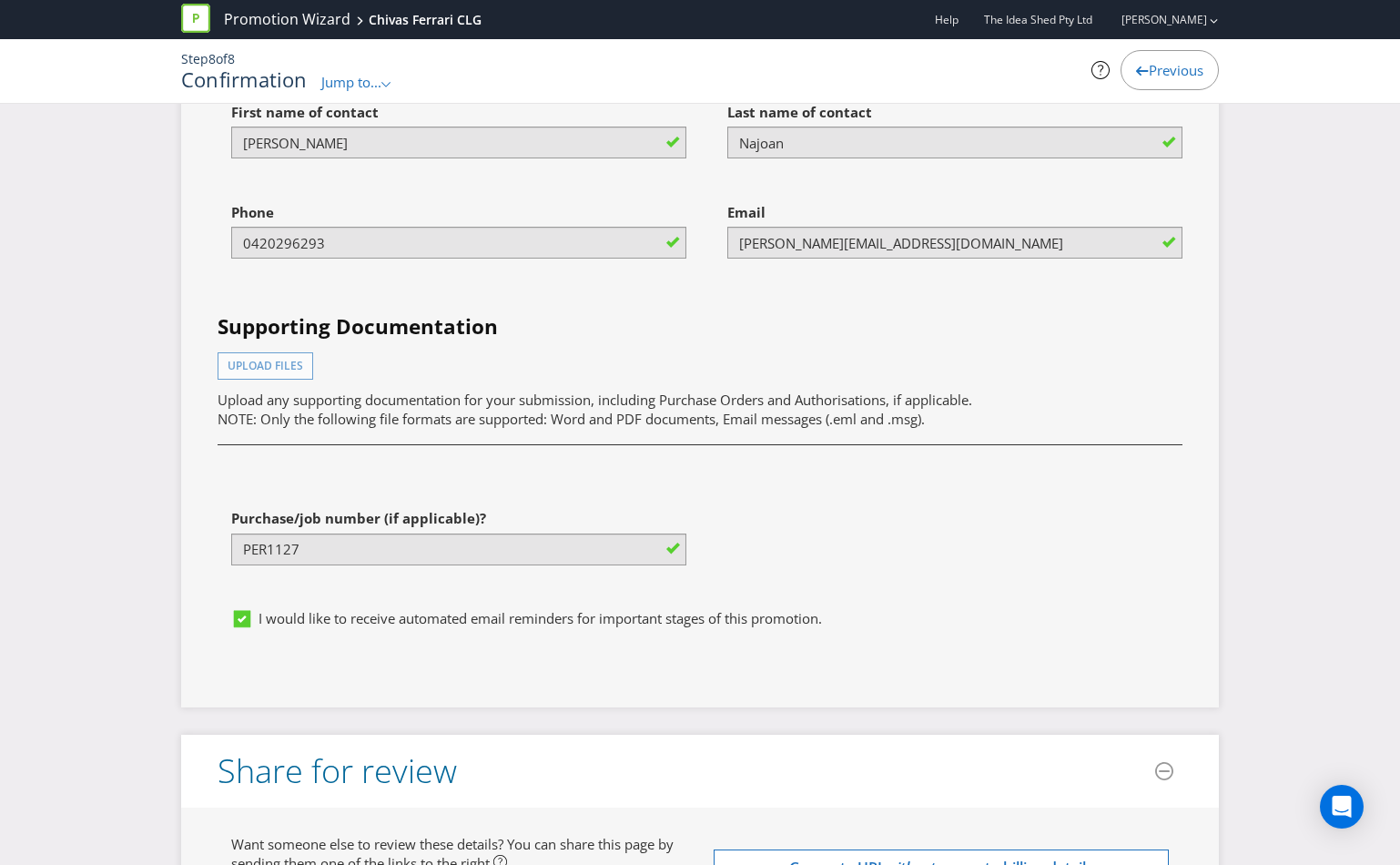
scroll to position [6125, 0]
